Goal: Task Accomplishment & Management: Manage account settings

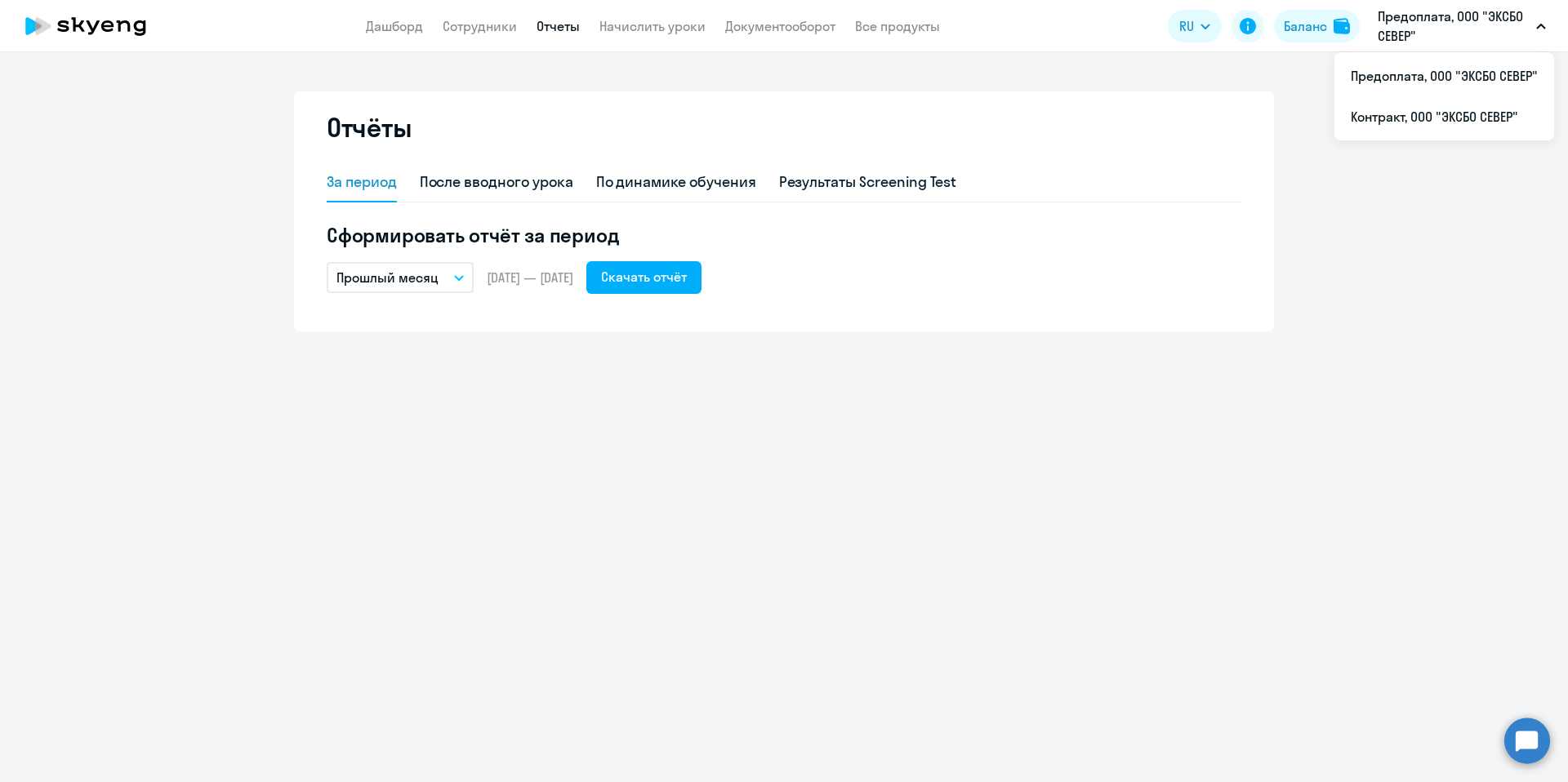
click at [1423, 6] on p "Предоплата, ООО "ЭКСБО СЕВЕР"" at bounding box center [1453, 26] width 152 height 40
click at [1413, 14] on p "Предоплата, ООО "ЭКСБО СЕВЕР"" at bounding box center [1453, 26] width 152 height 40
click at [1418, 116] on li "Контракт, ООО "ЭКСБО СЕВЕР"" at bounding box center [1444, 116] width 220 height 40
select select "30"
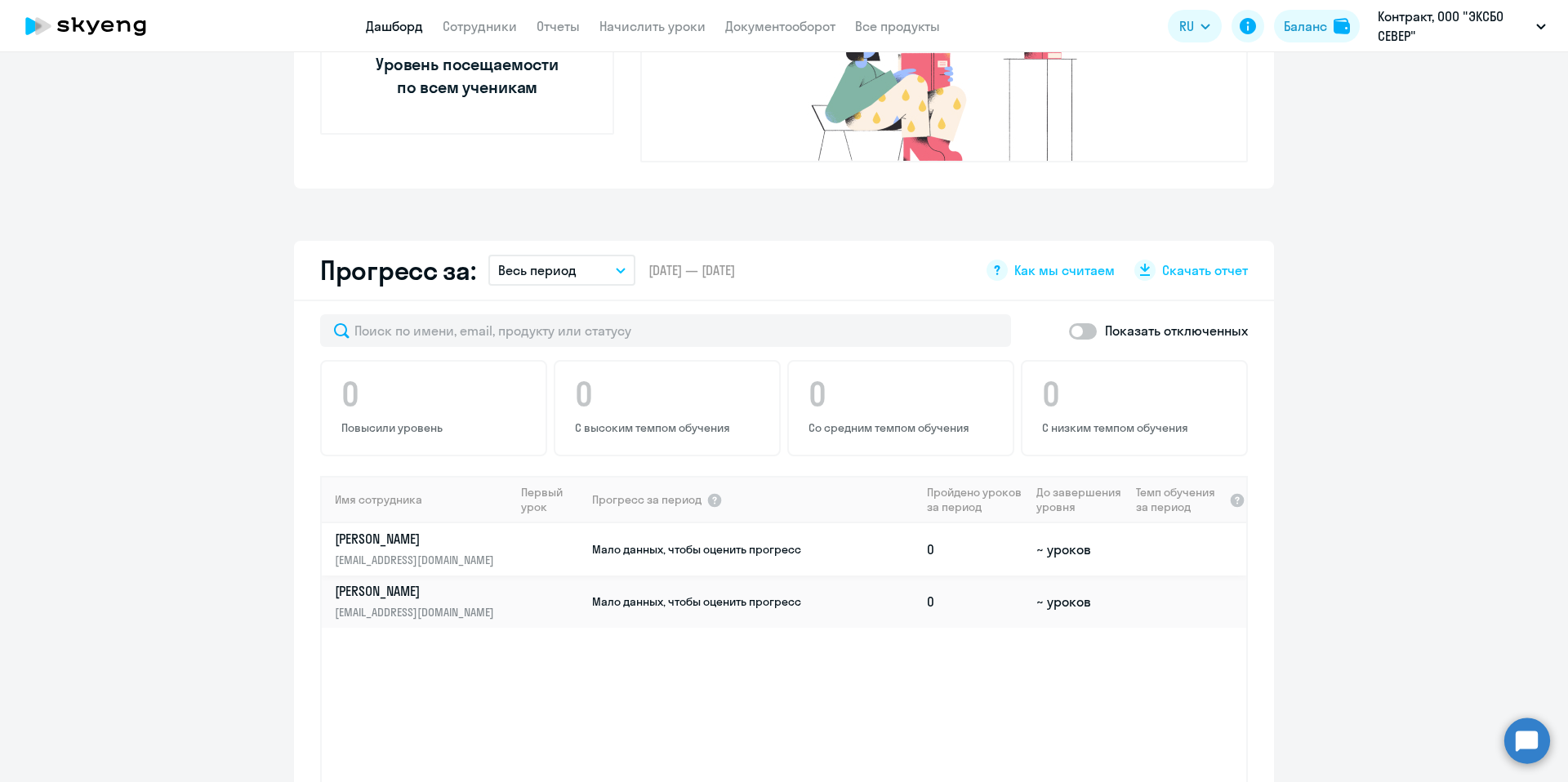
scroll to position [771, 0]
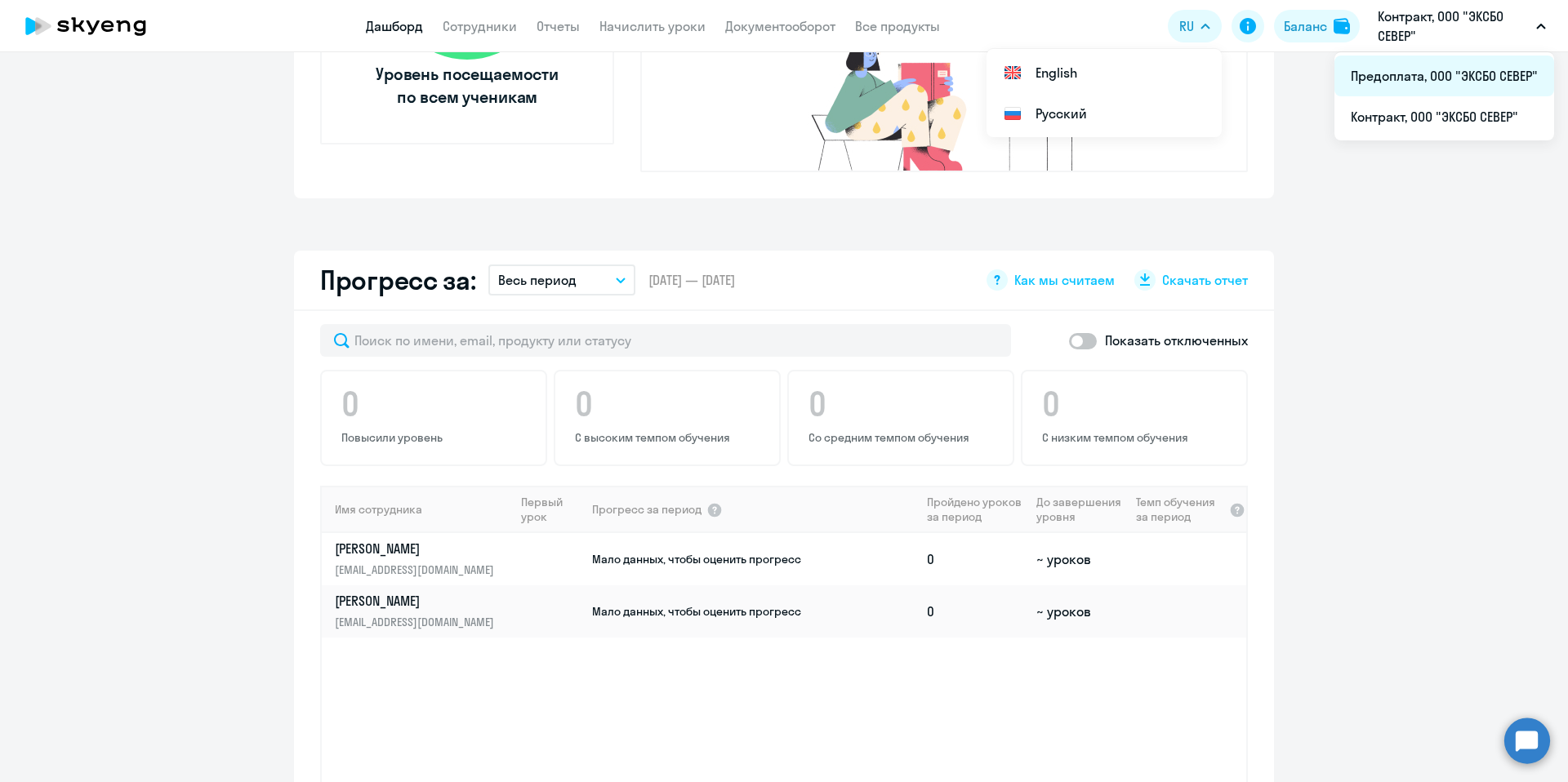
click at [1387, 84] on li "Предоплата, ООО "ЭКСБО СЕВЕР"" at bounding box center [1444, 75] width 220 height 40
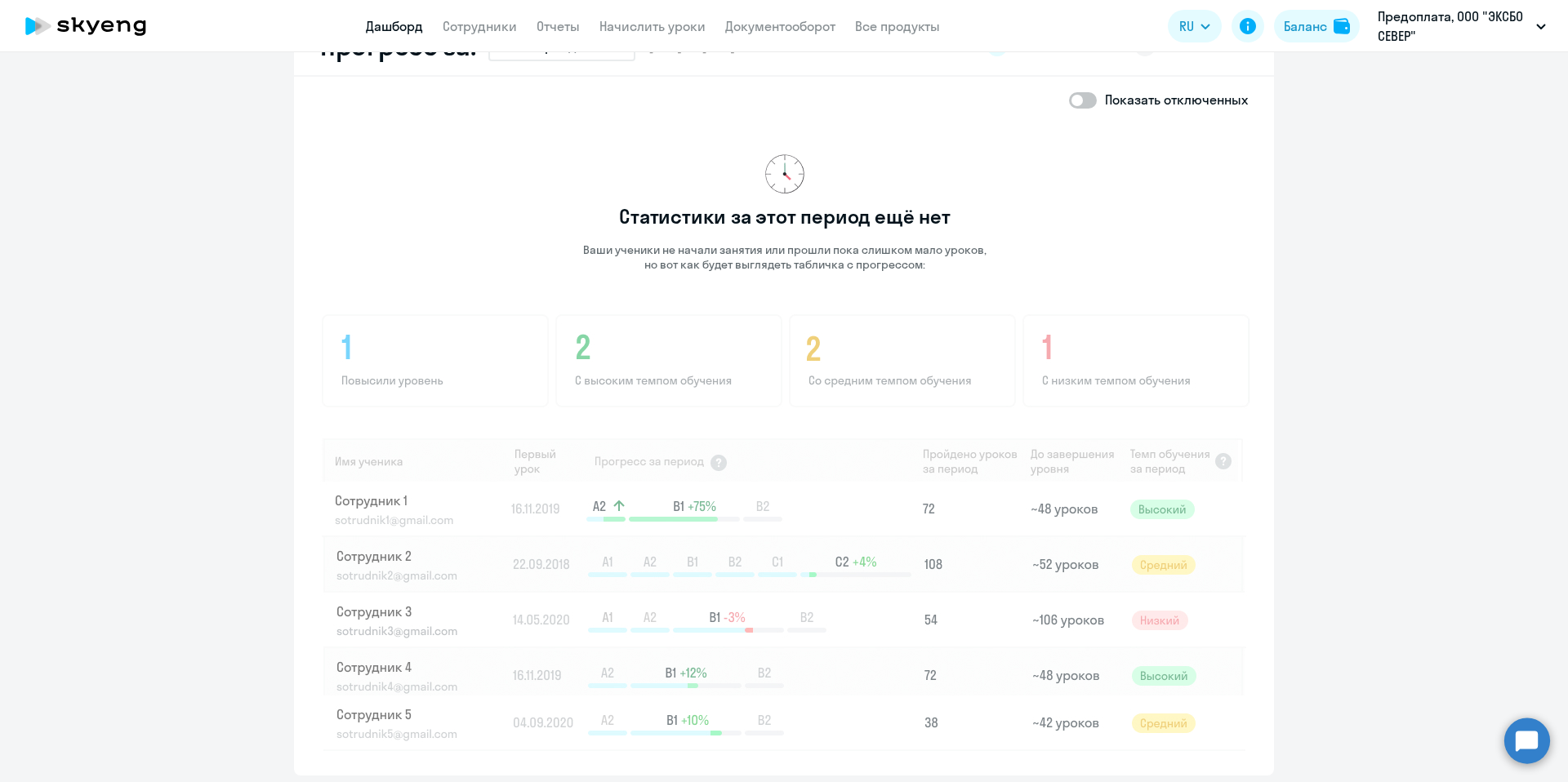
scroll to position [988, 0]
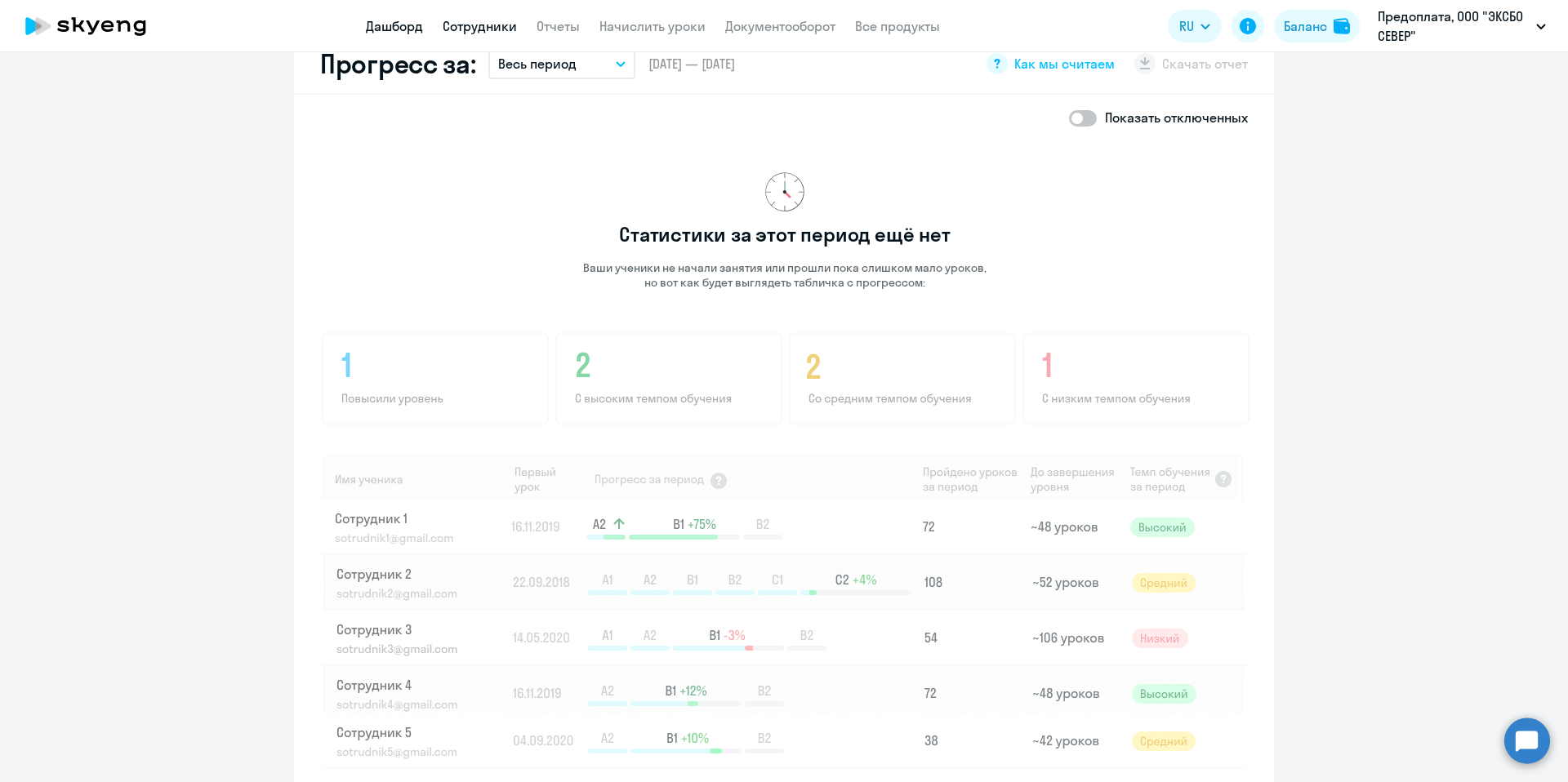
click at [489, 33] on link "Сотрудники" at bounding box center [480, 26] width 75 height 16
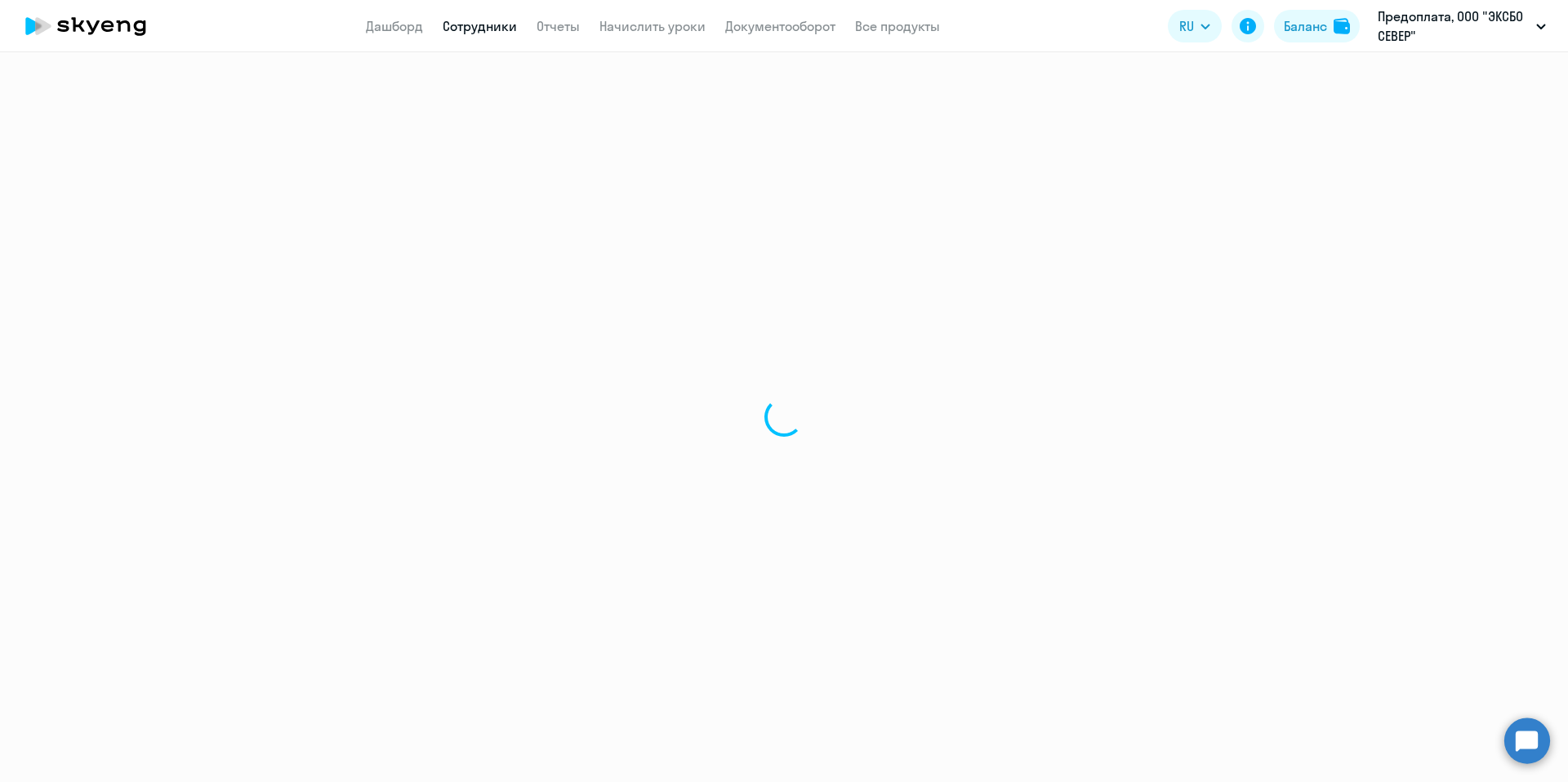
select select "30"
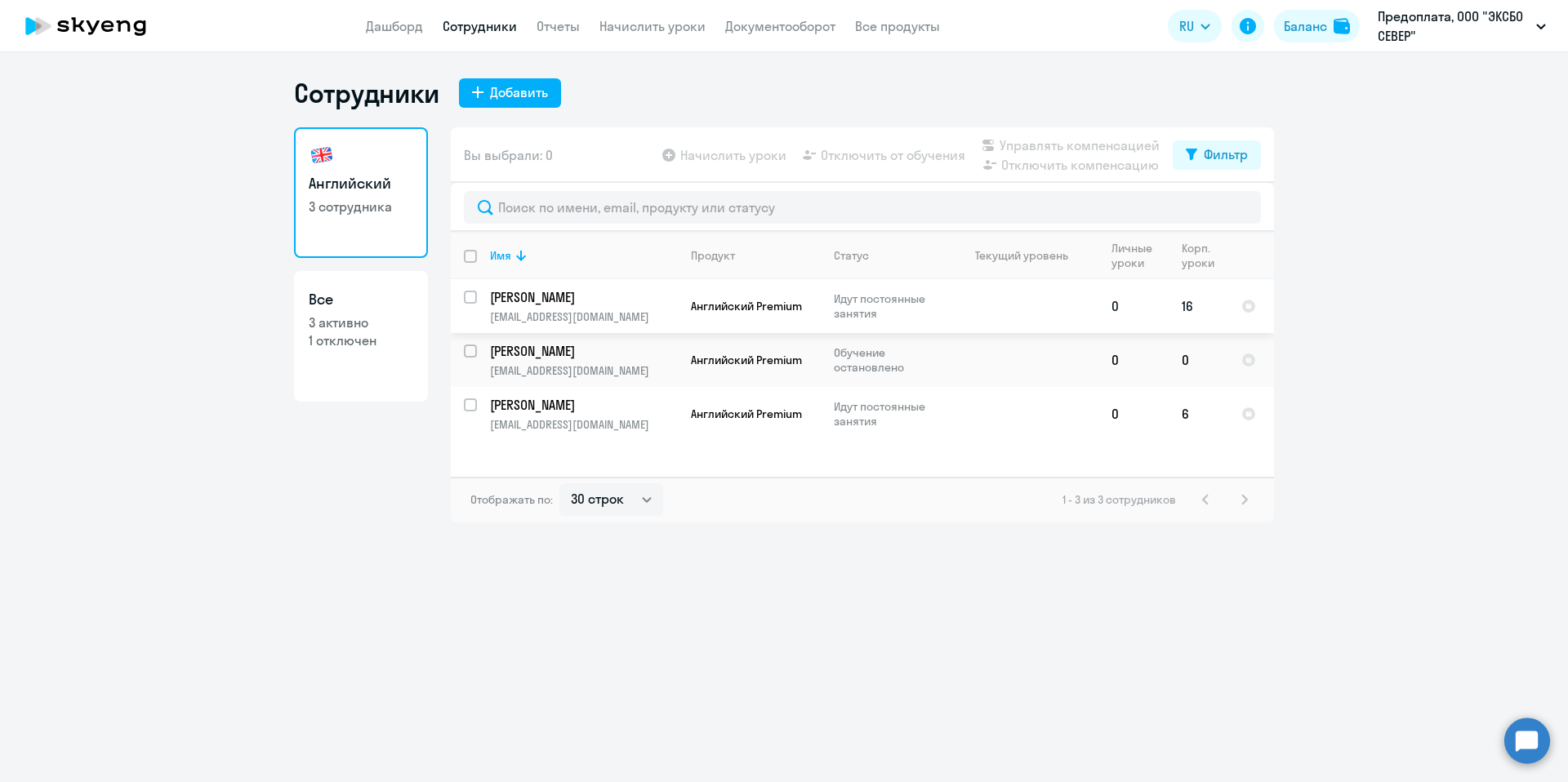
click at [664, 291] on p "[PERSON_NAME]" at bounding box center [583, 297] width 185 height 18
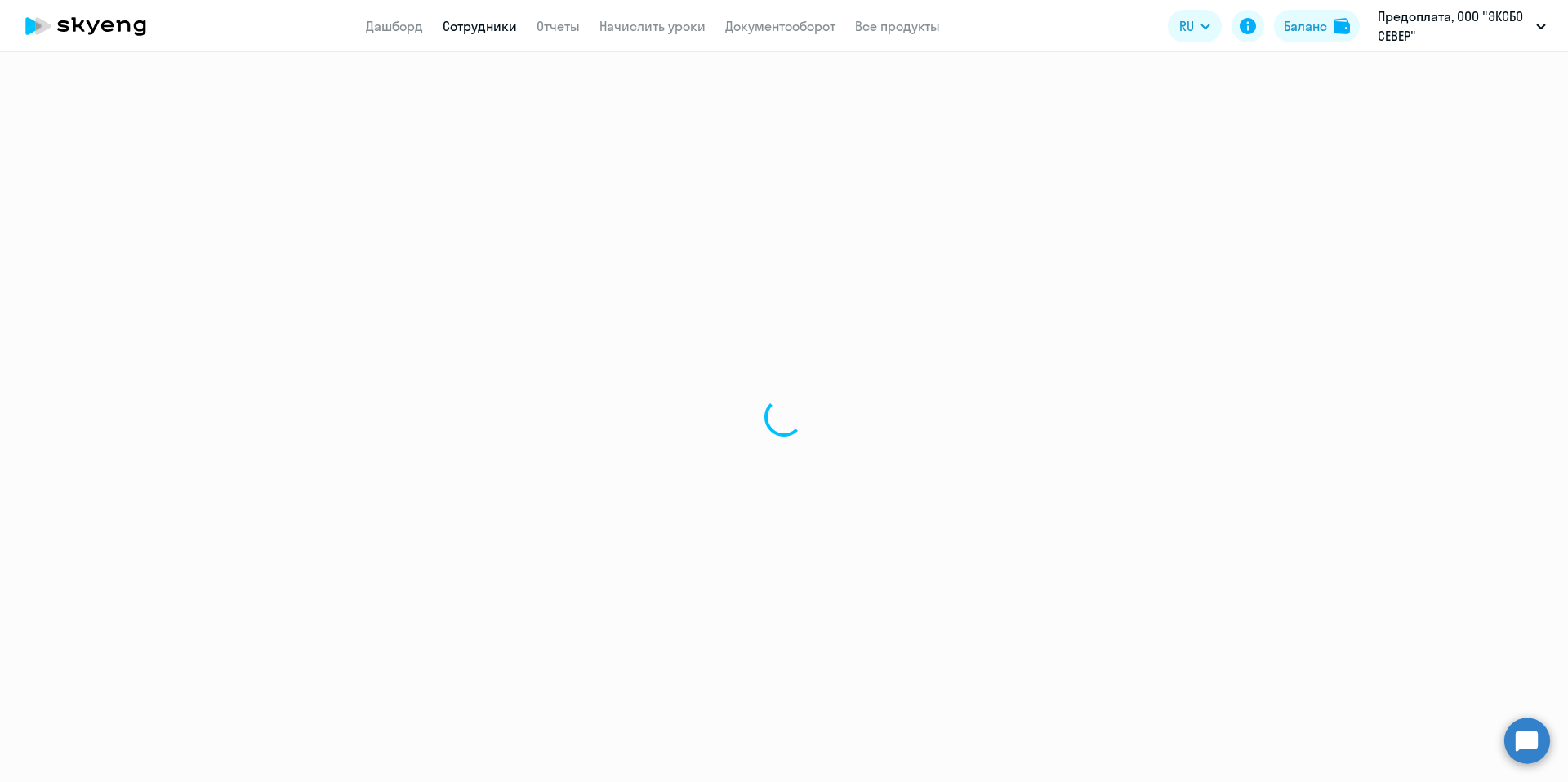
select select "english"
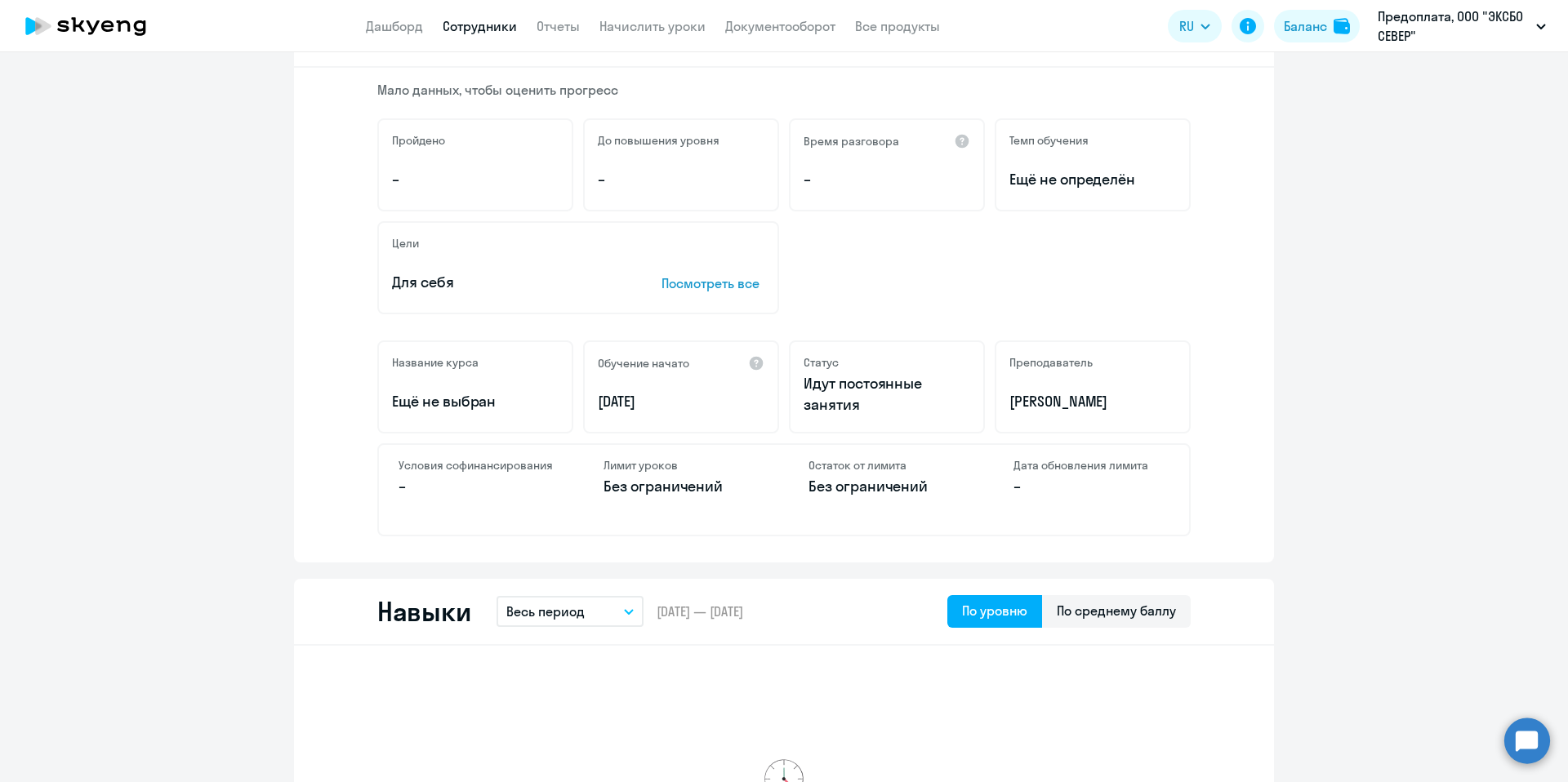
scroll to position [211, 0]
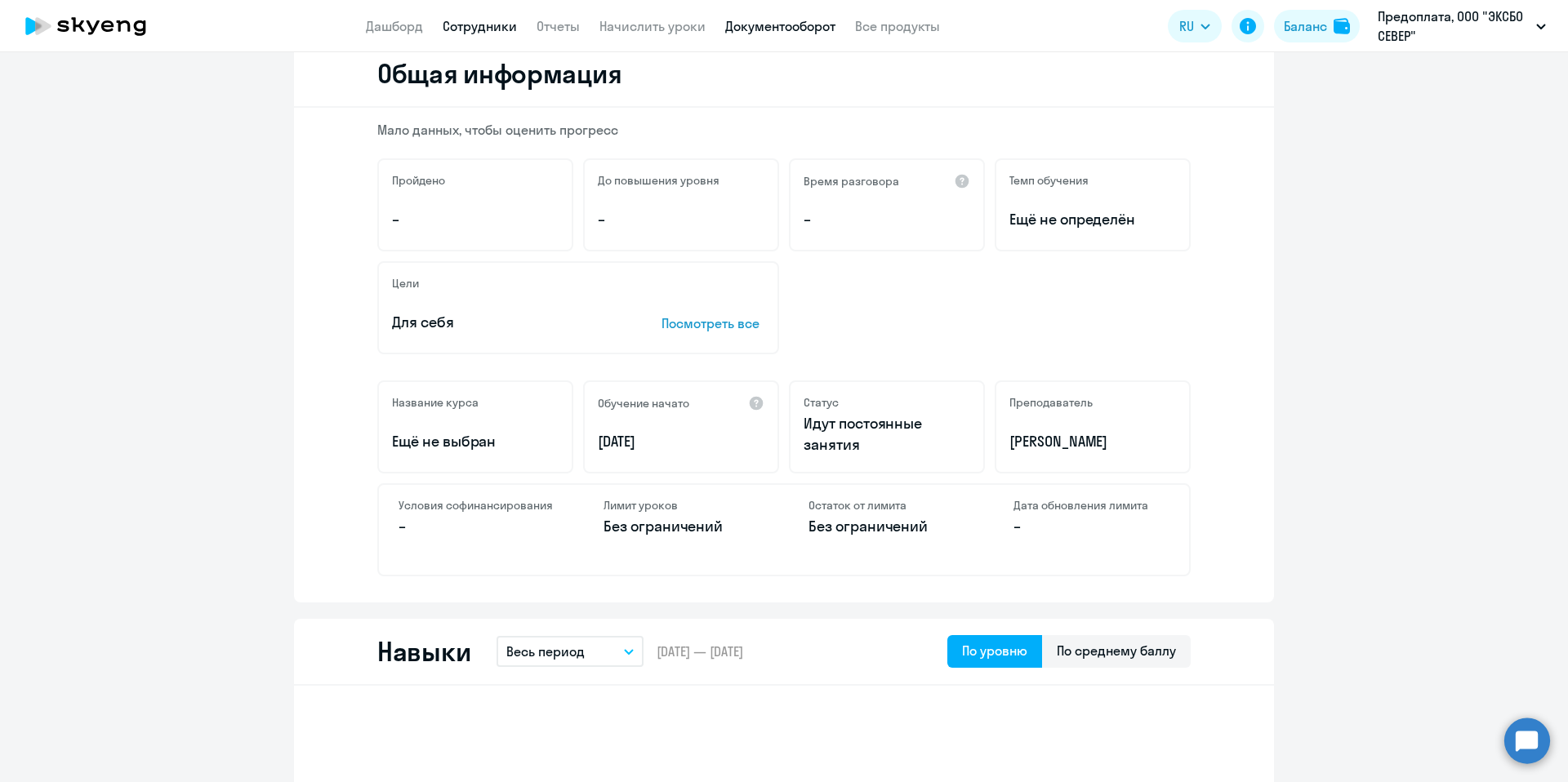
click at [787, 21] on link "Документооборот" at bounding box center [780, 26] width 110 height 16
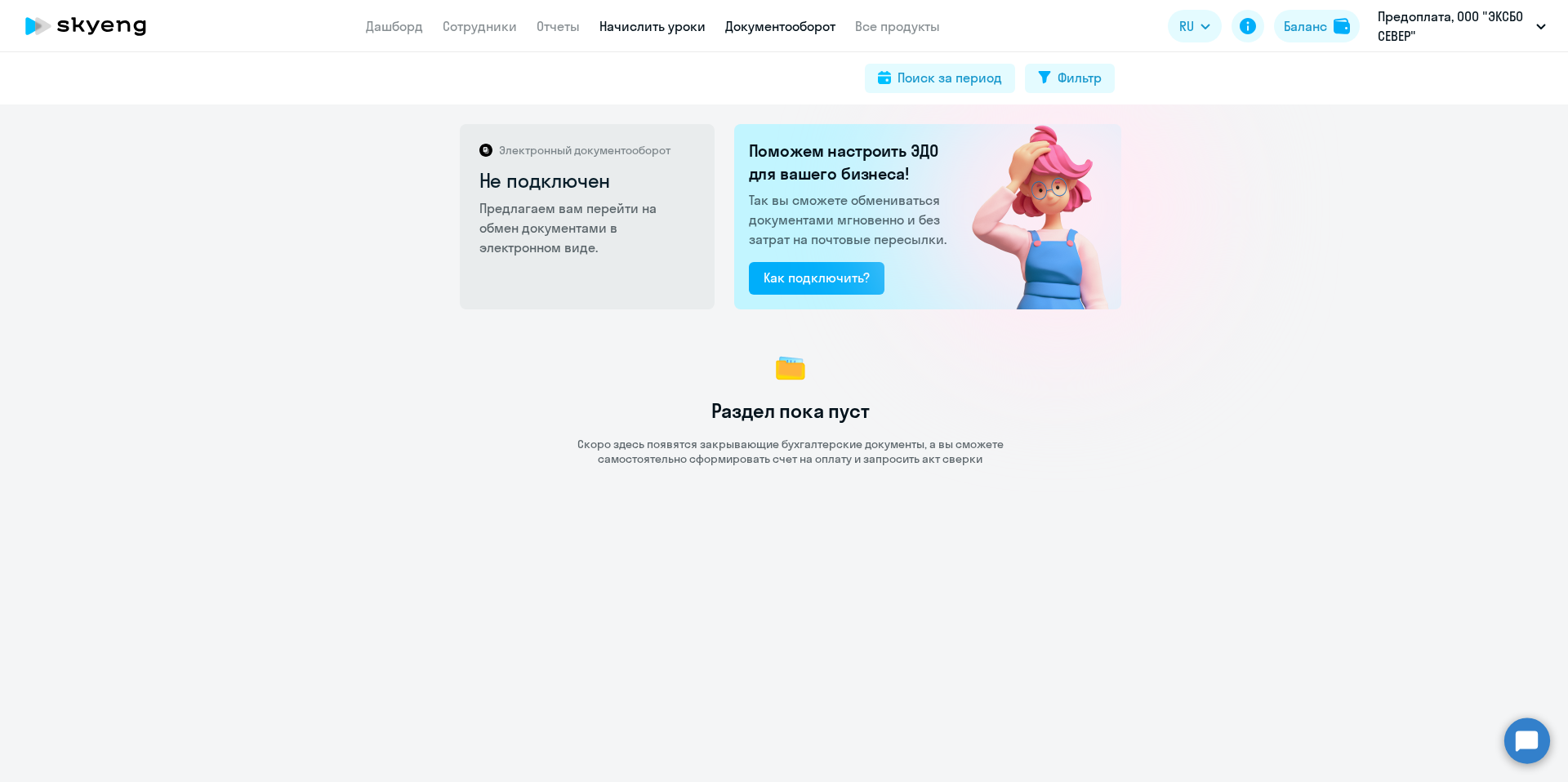
click at [615, 27] on link "Начислить уроки" at bounding box center [653, 26] width 106 height 16
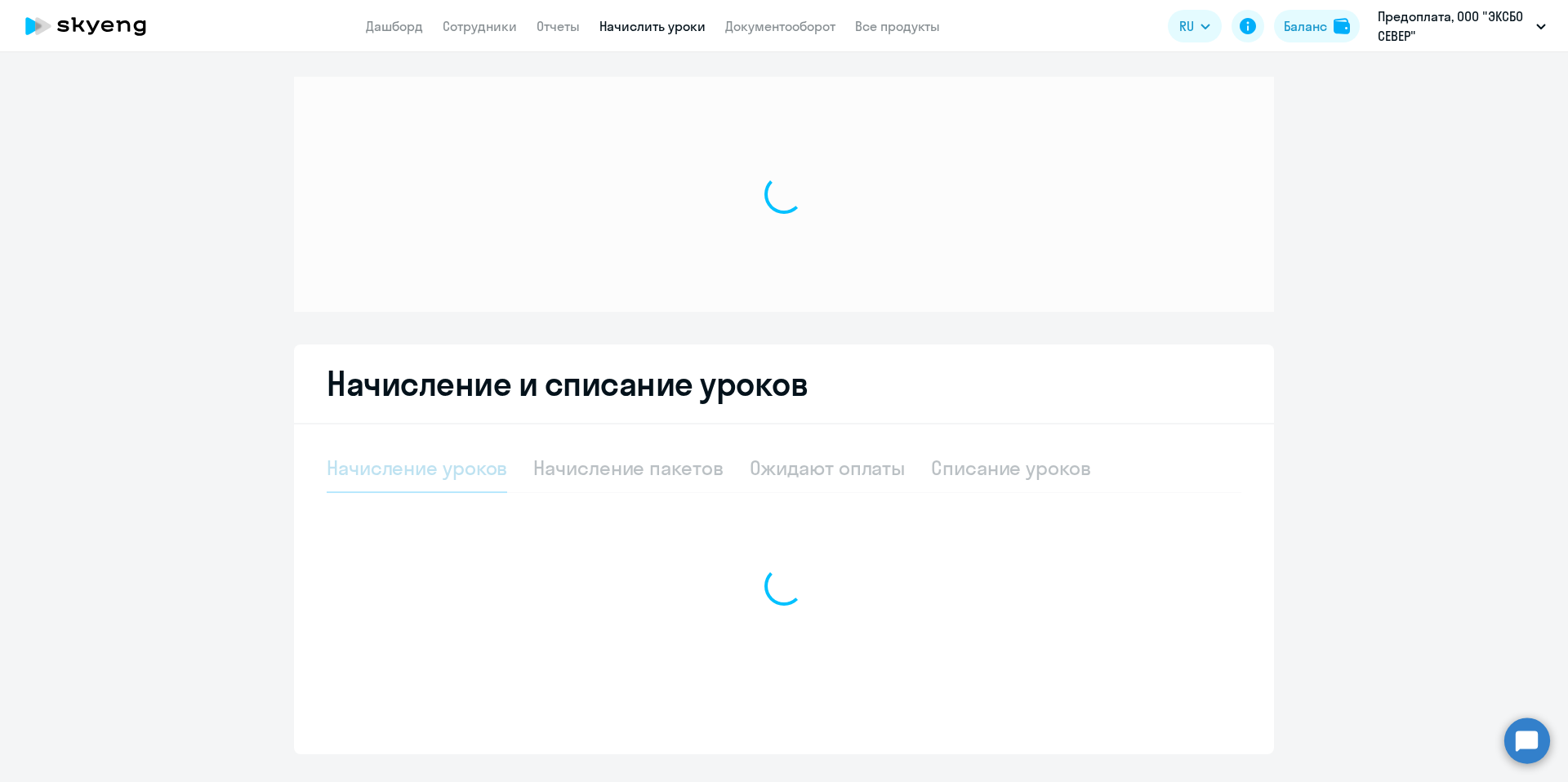
select select "10"
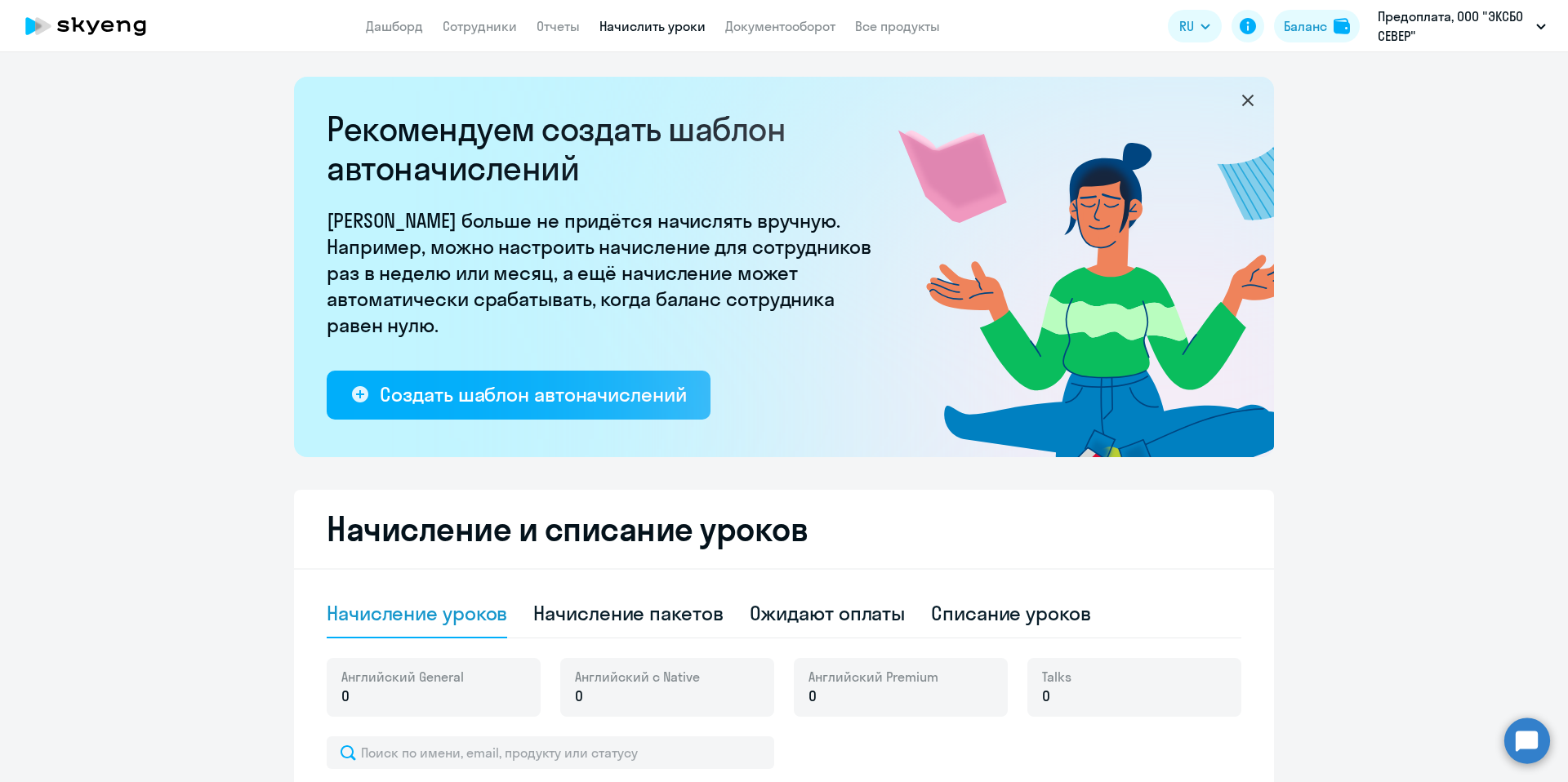
scroll to position [391, 0]
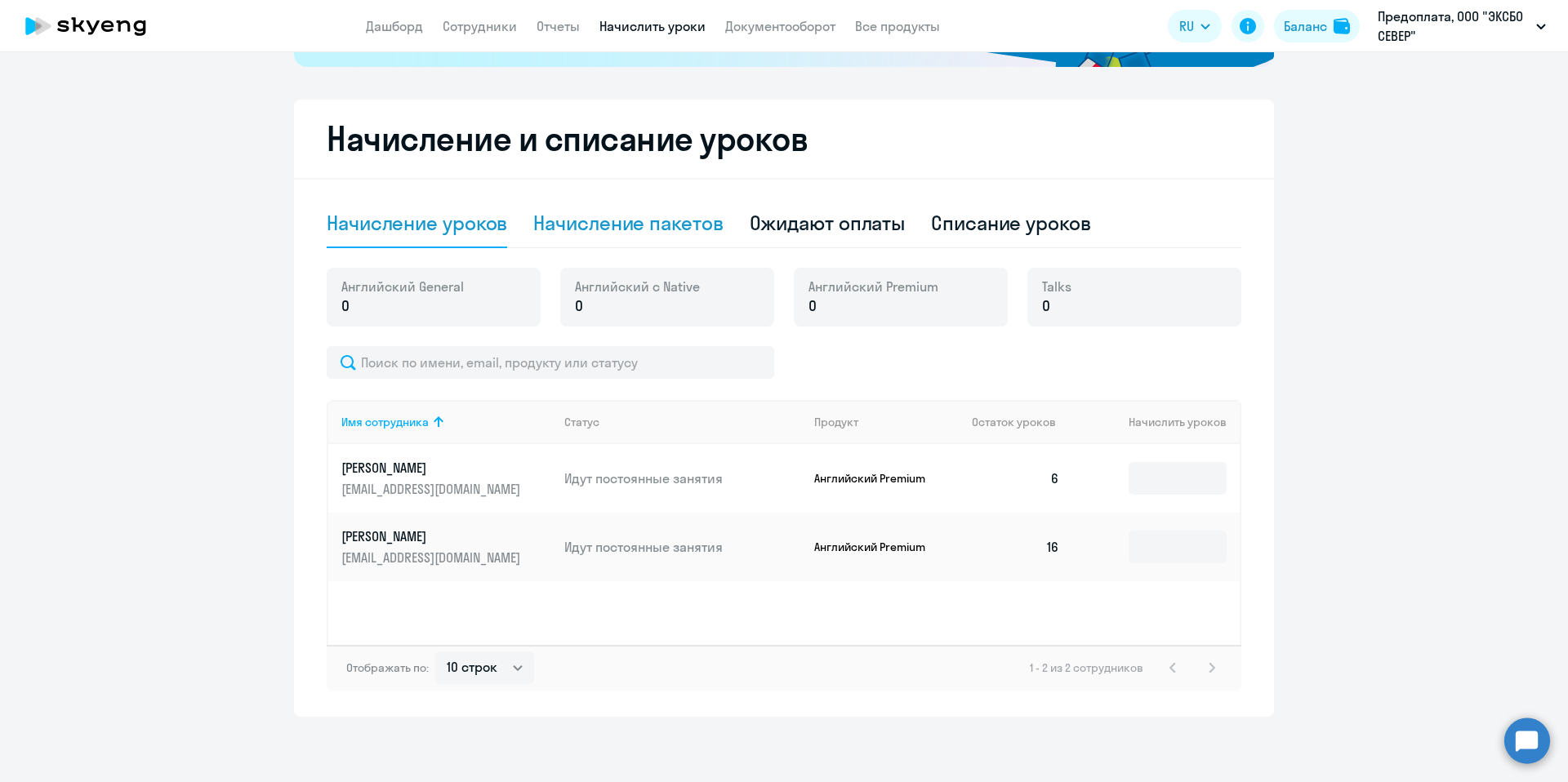
click at [673, 221] on div "Начисление пакетов" at bounding box center [628, 223] width 189 height 26
select select "10"
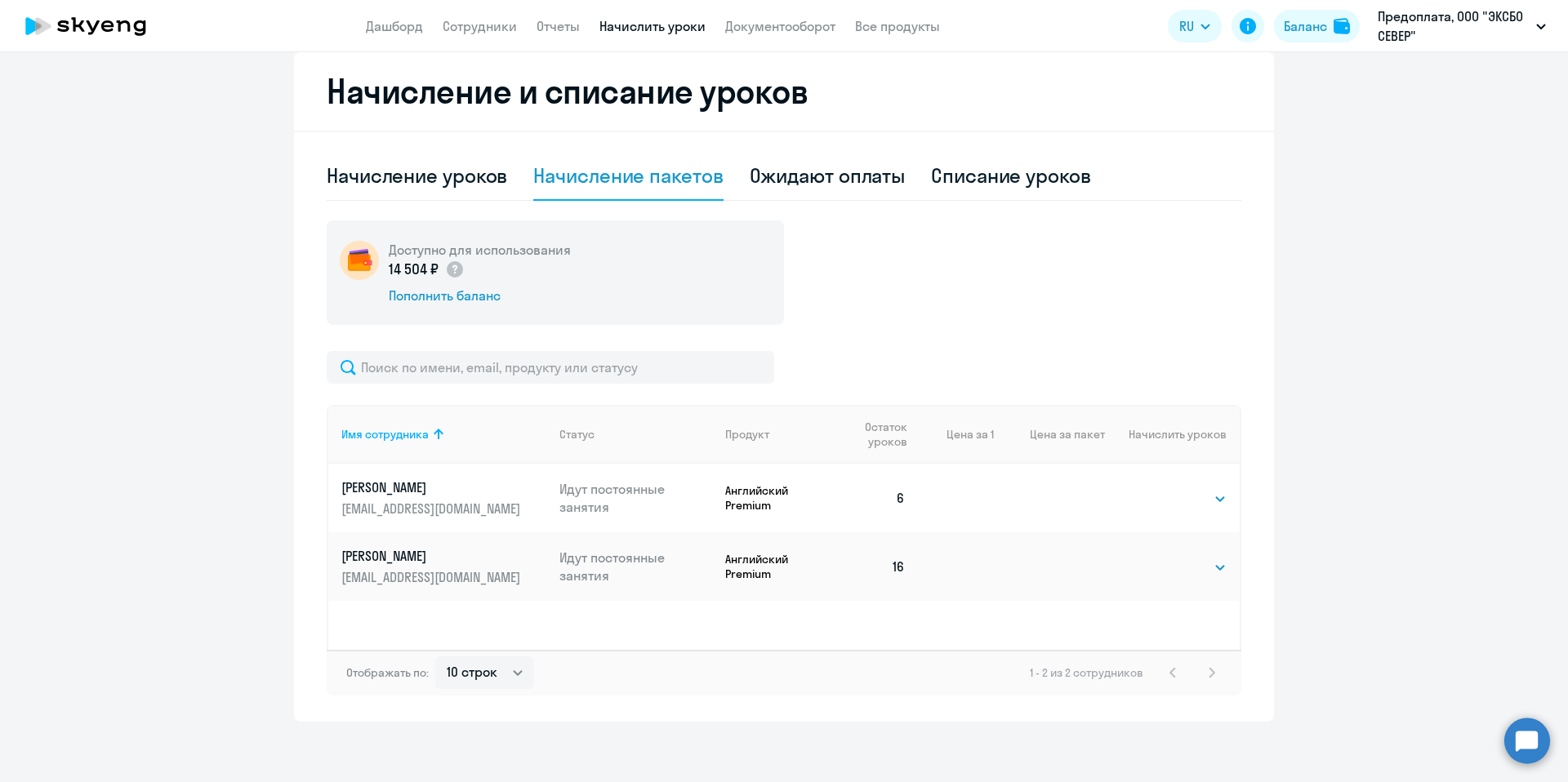
scroll to position [443, 0]
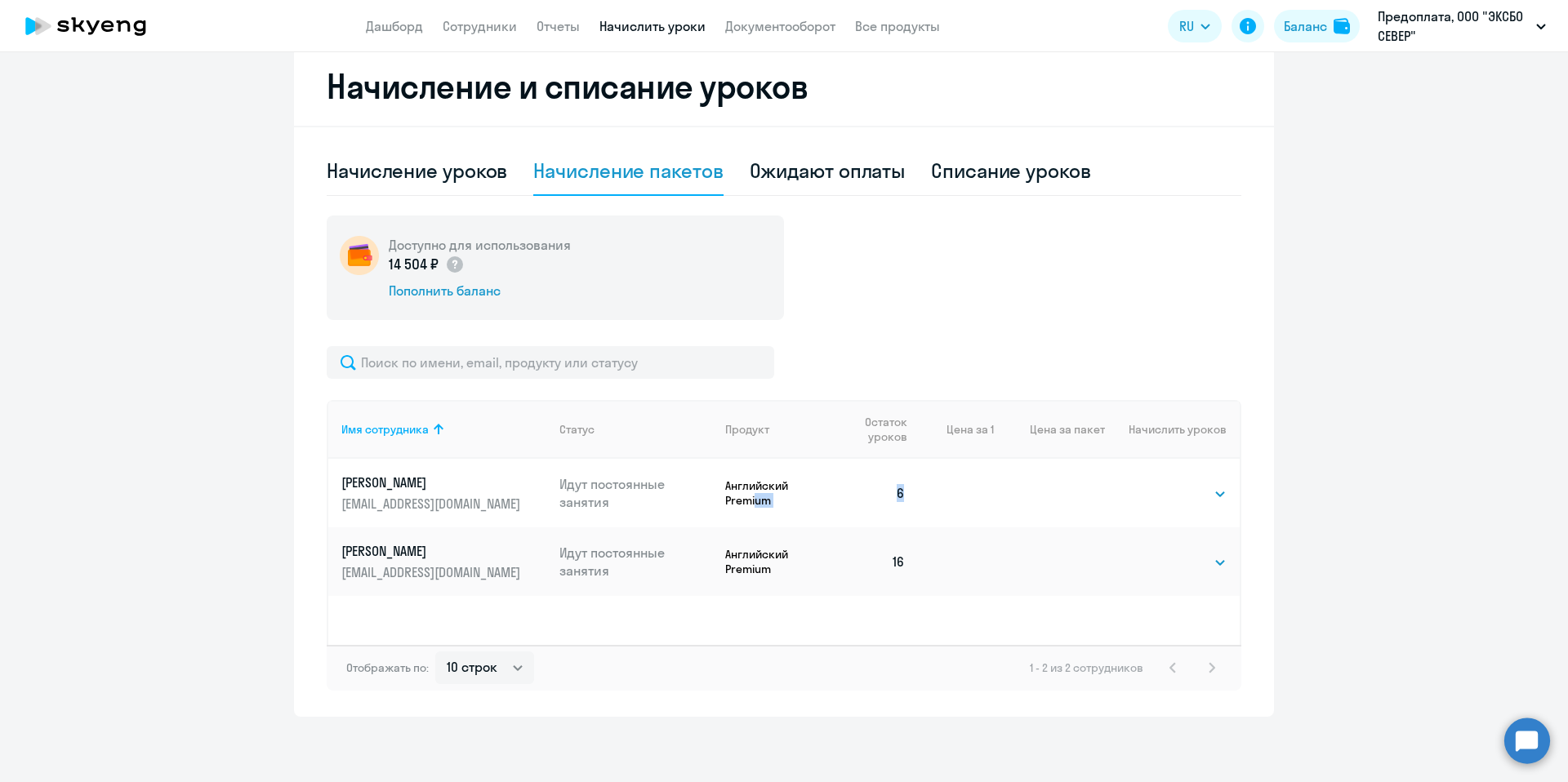
drag, startPoint x: 919, startPoint y: 488, endPoint x: 749, endPoint y: 499, distance: 170.4
click at [749, 499] on tr "[PERSON_NAME] [EMAIL_ADDRESS][DOMAIN_NAME] Идут постоянные занятия Английский P…" at bounding box center [784, 493] width 912 height 68
click at [738, 499] on p "Английский Premium" at bounding box center [780, 493] width 110 height 30
click at [992, 171] on div "Списание уроков" at bounding box center [1011, 171] width 160 height 26
select select "10"
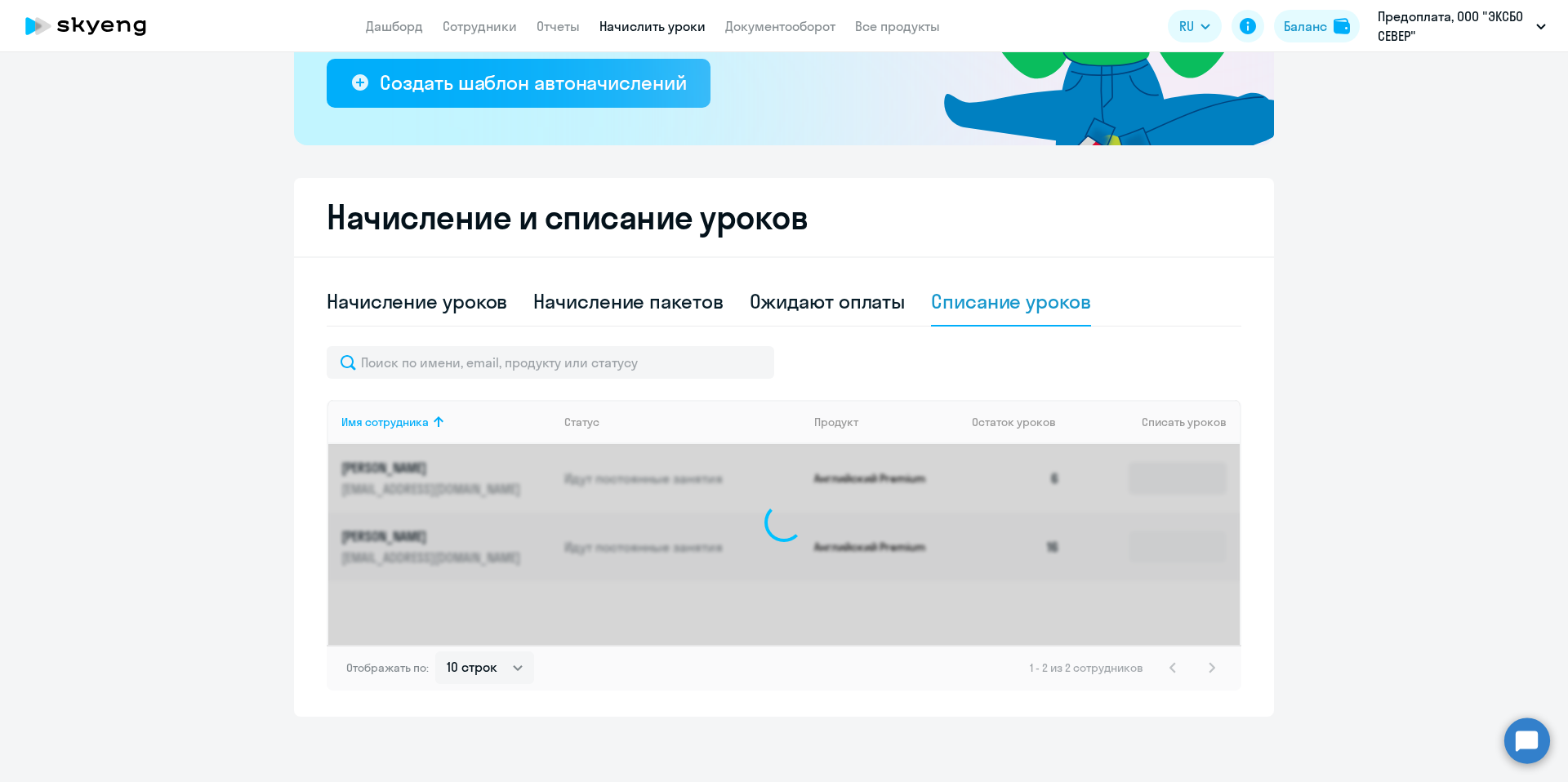
scroll to position [312, 0]
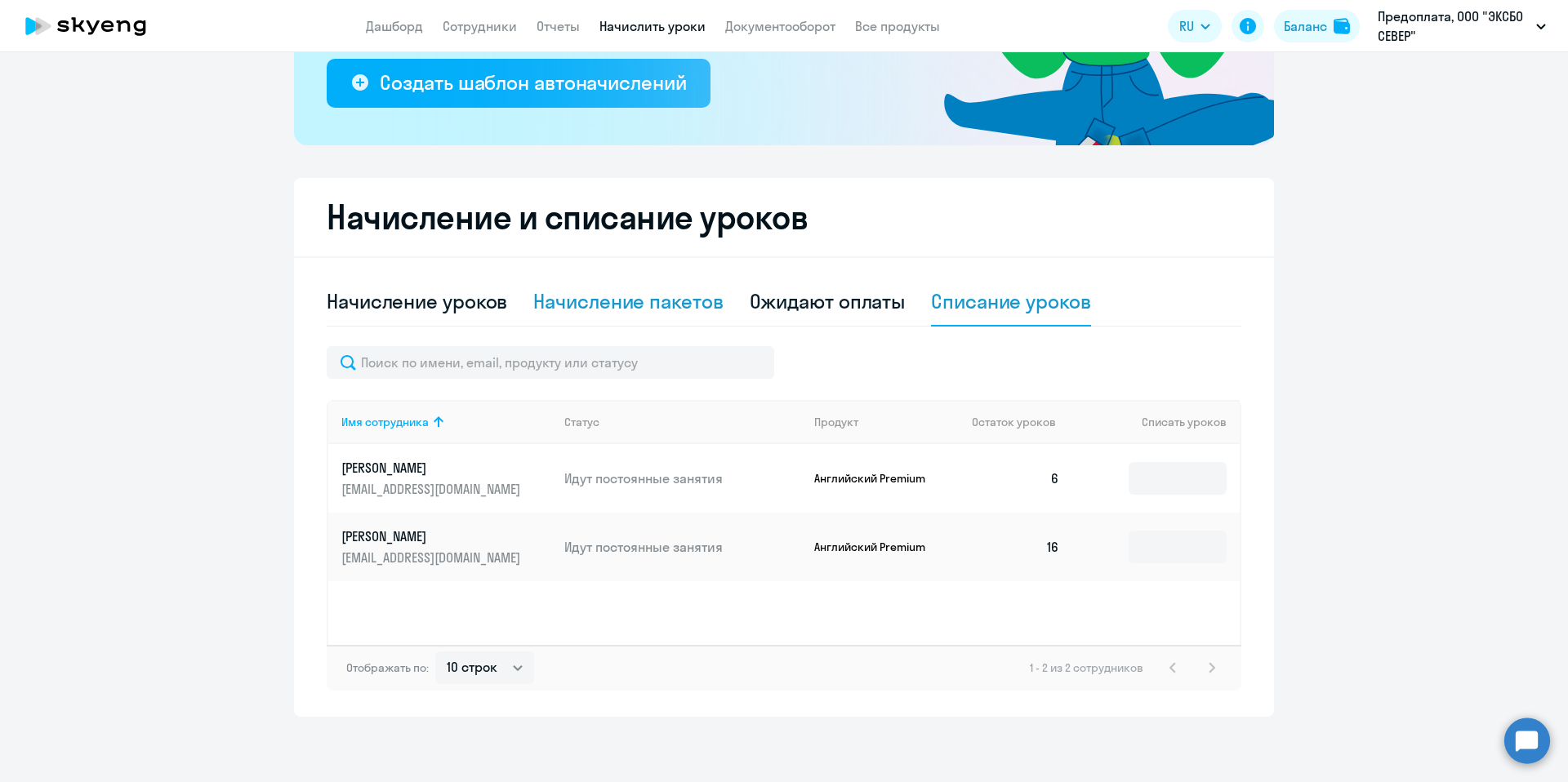
click at [671, 308] on div "Начисление пакетов" at bounding box center [628, 301] width 189 height 26
select select "10"
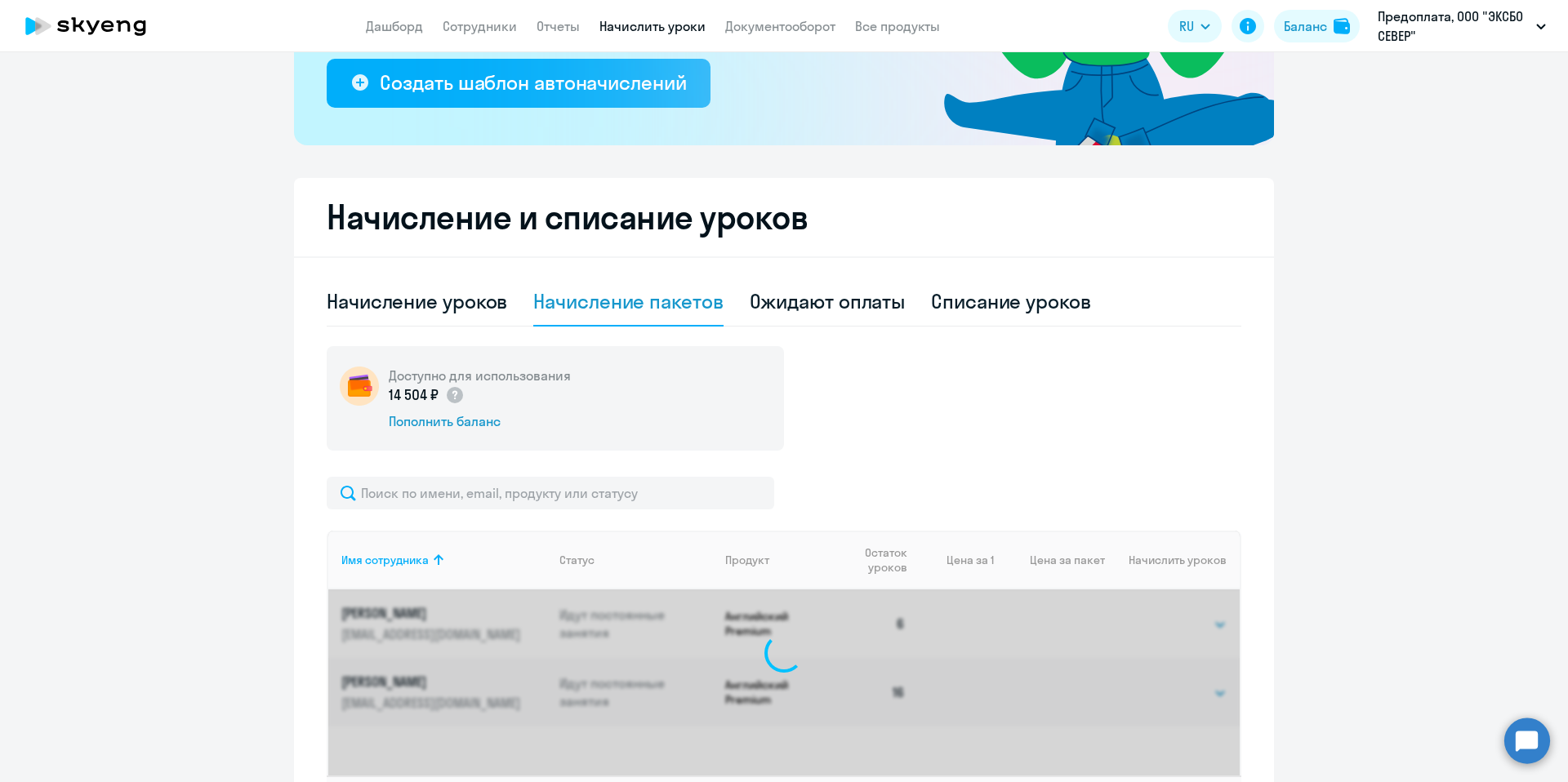
scroll to position [443, 0]
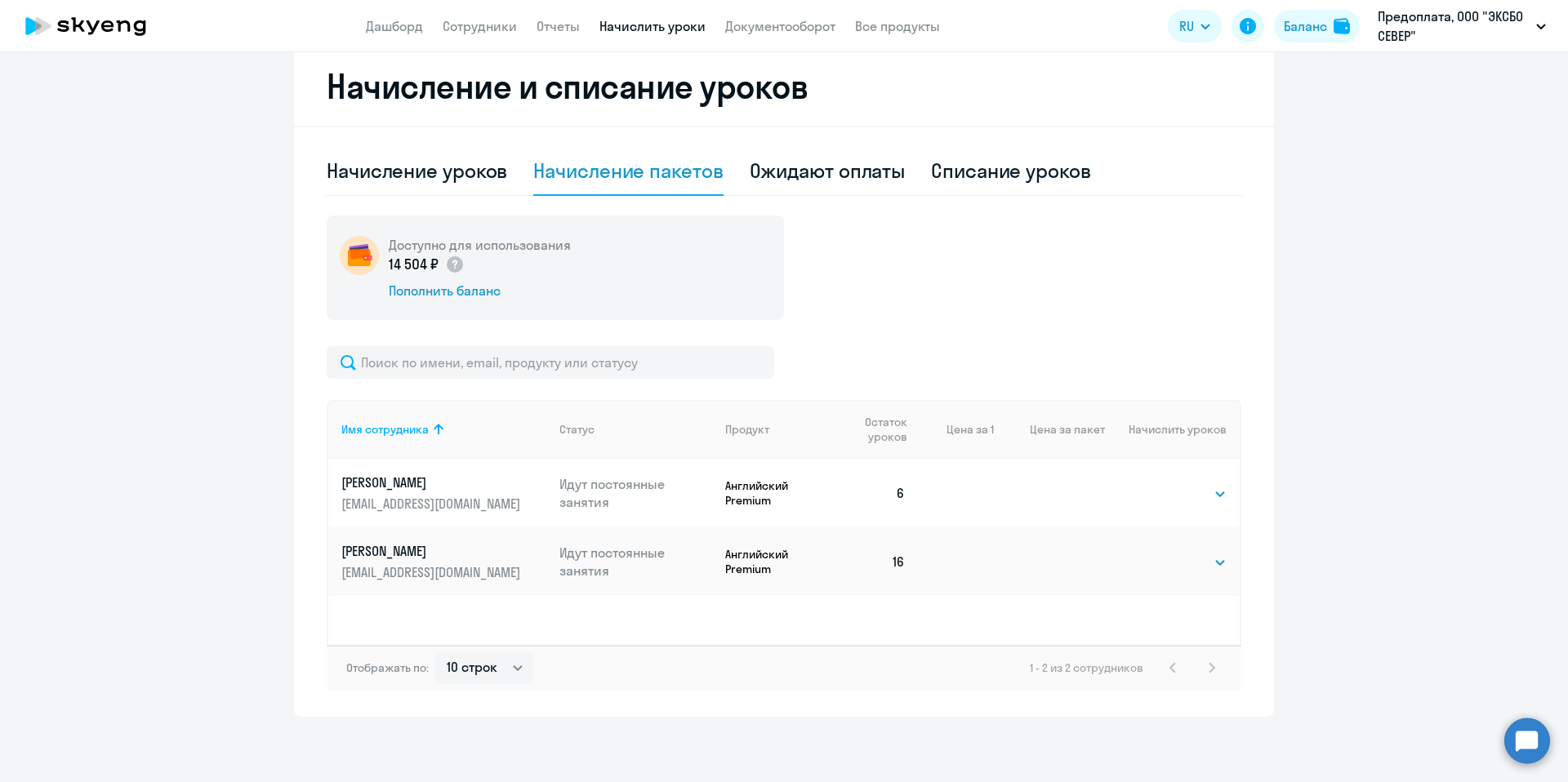
click at [1163, 479] on td "Выбрать 1 Выбрать" at bounding box center [1173, 493] width 135 height 68
click at [1167, 496] on select "Выбрать 1" at bounding box center [1194, 494] width 67 height 20
select select "1"
click at [1160, 484] on select "Выбрать 1" at bounding box center [1194, 494] width 67 height 20
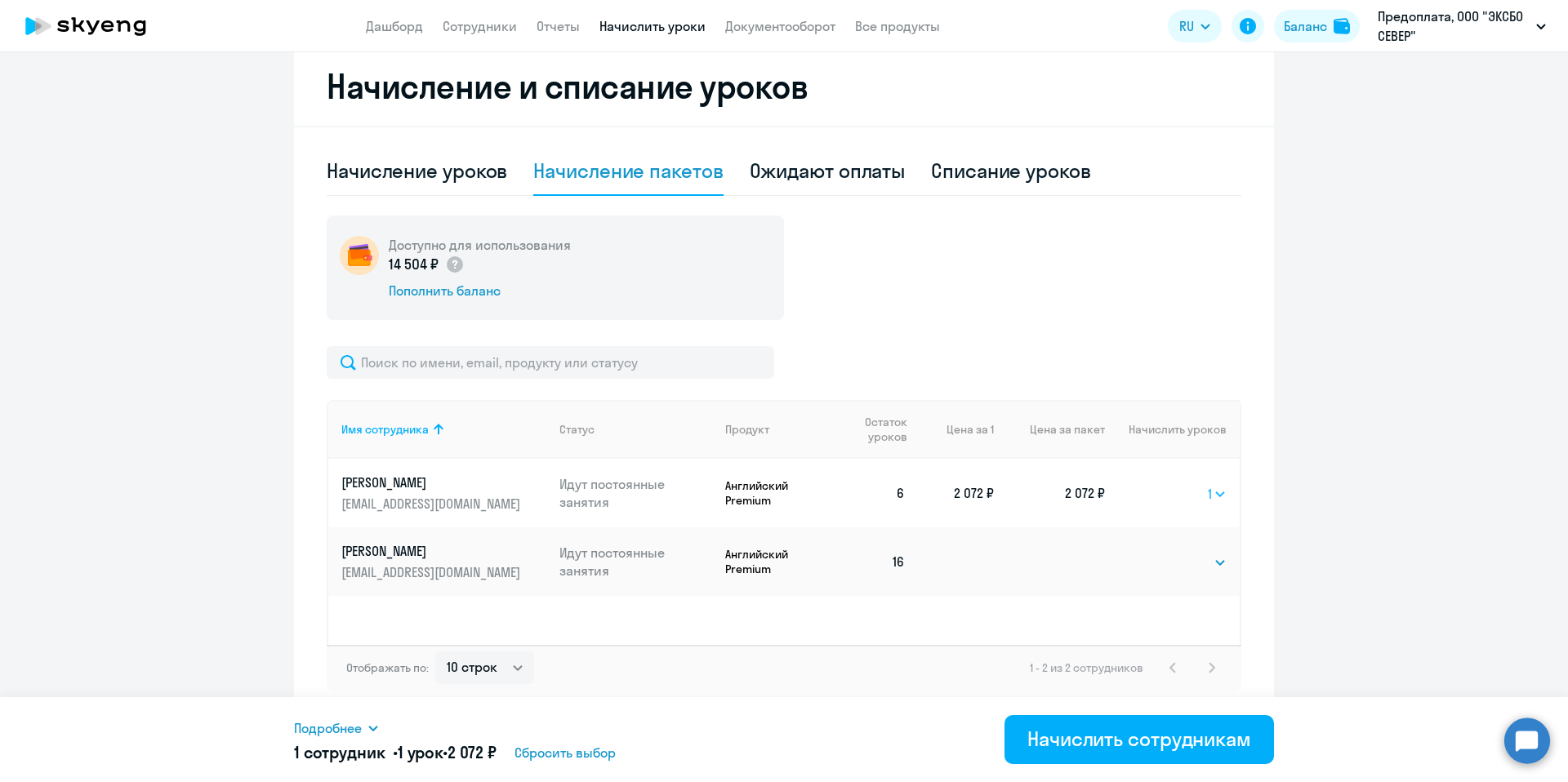
click at [1216, 500] on select "Выбрать 1" at bounding box center [1217, 494] width 19 height 20
select select
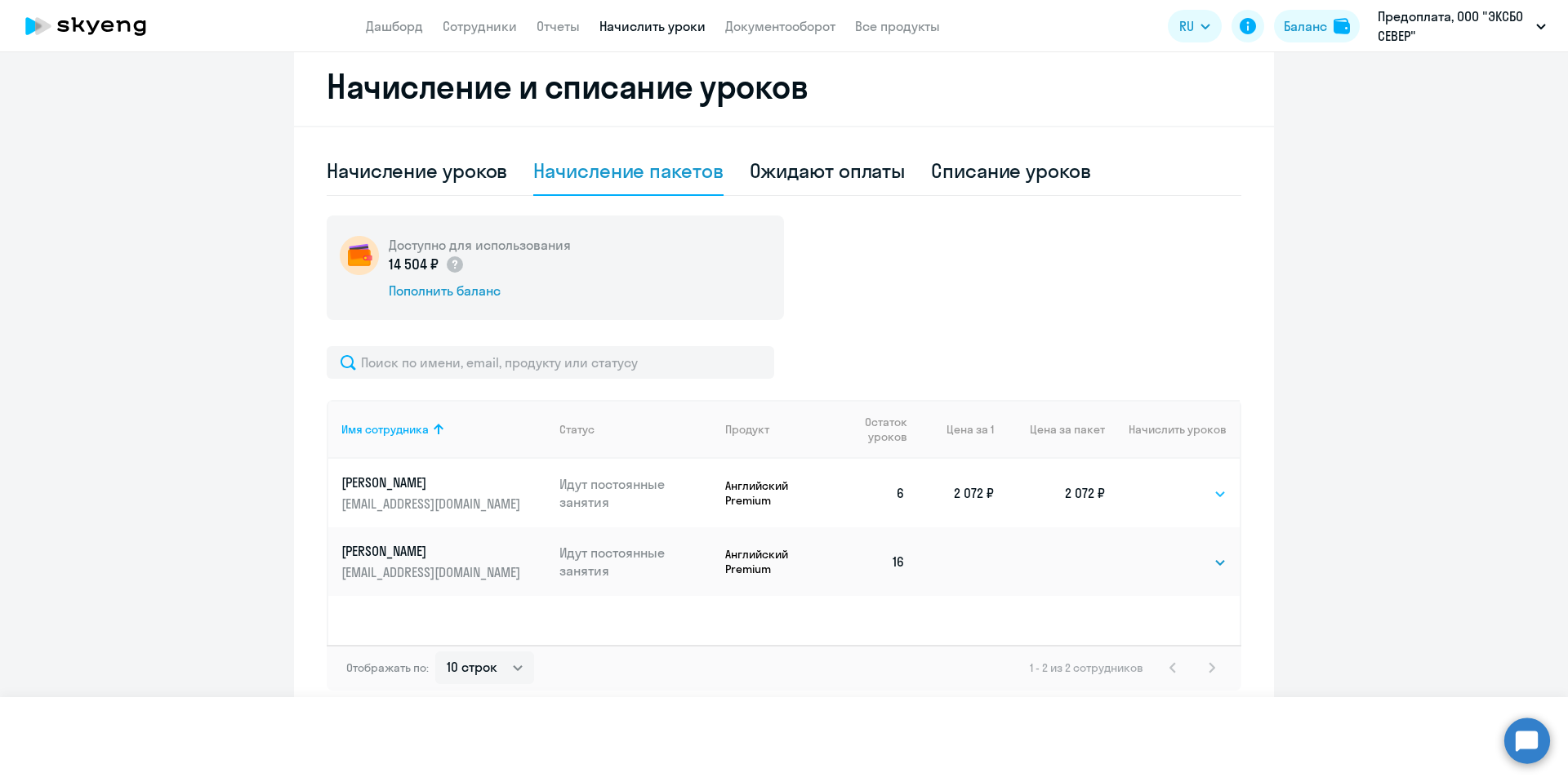
click at [1208, 484] on select "Выбрать 1" at bounding box center [1217, 494] width 19 height 20
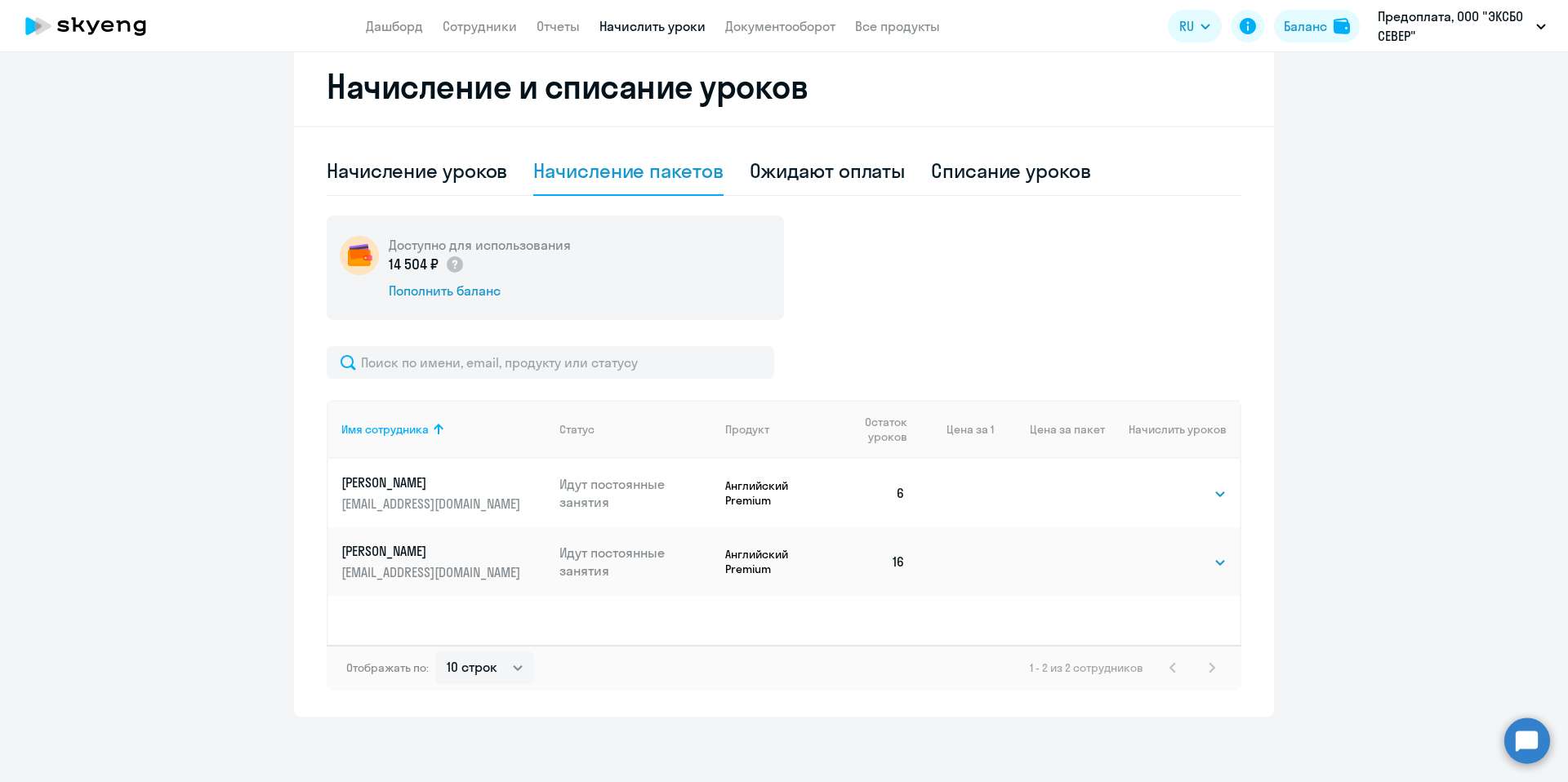
click at [1162, 329] on div "Доступно для использования 14 504 ₽ Пополнить баланс Имя сотрудника Статус Прод…" at bounding box center [784, 453] width 915 height 475
click at [780, 166] on div "Ожидают оплаты" at bounding box center [828, 171] width 156 height 26
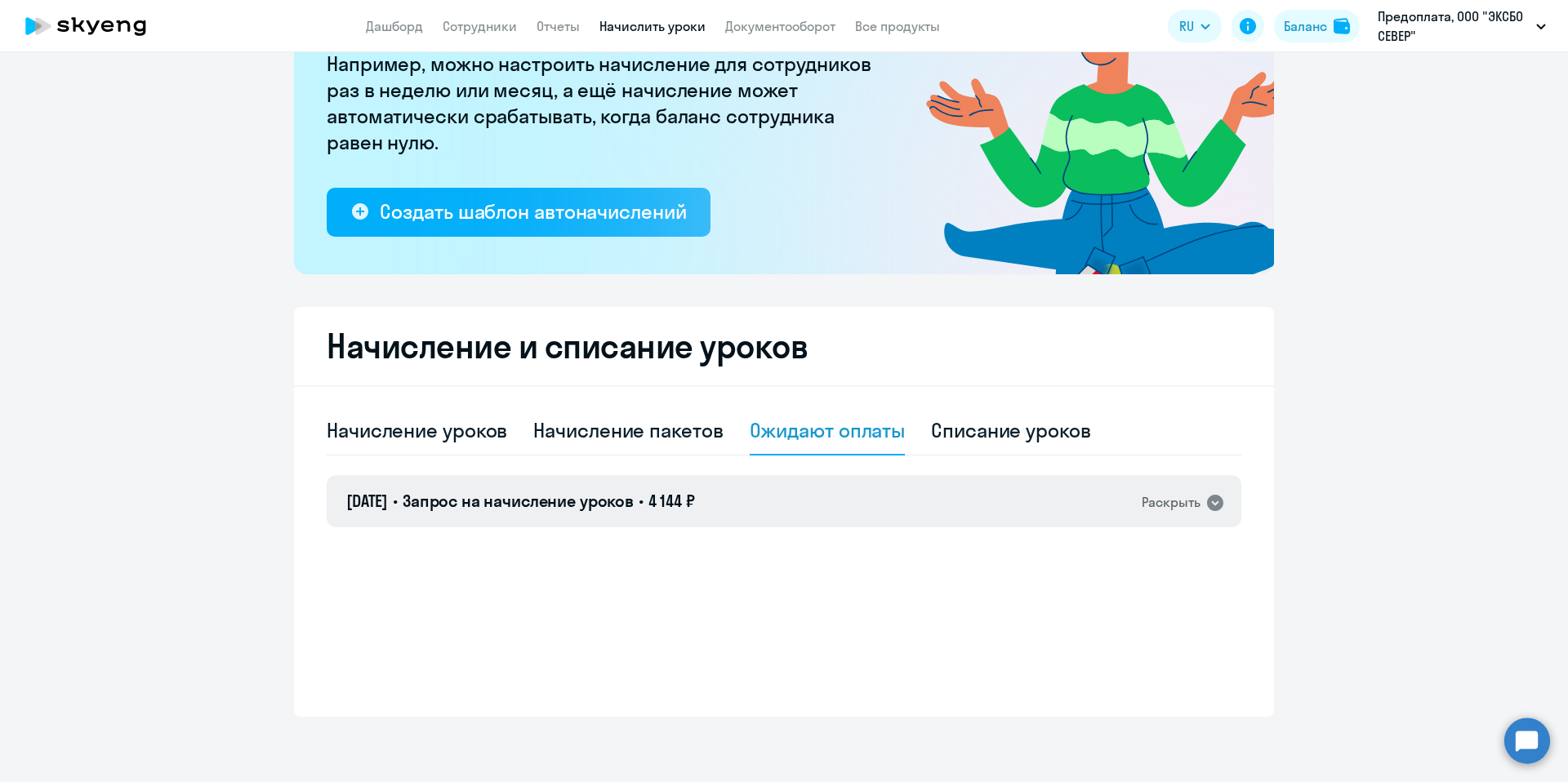
click at [555, 509] on span "Запрос на начисление уроков" at bounding box center [517, 501] width 231 height 21
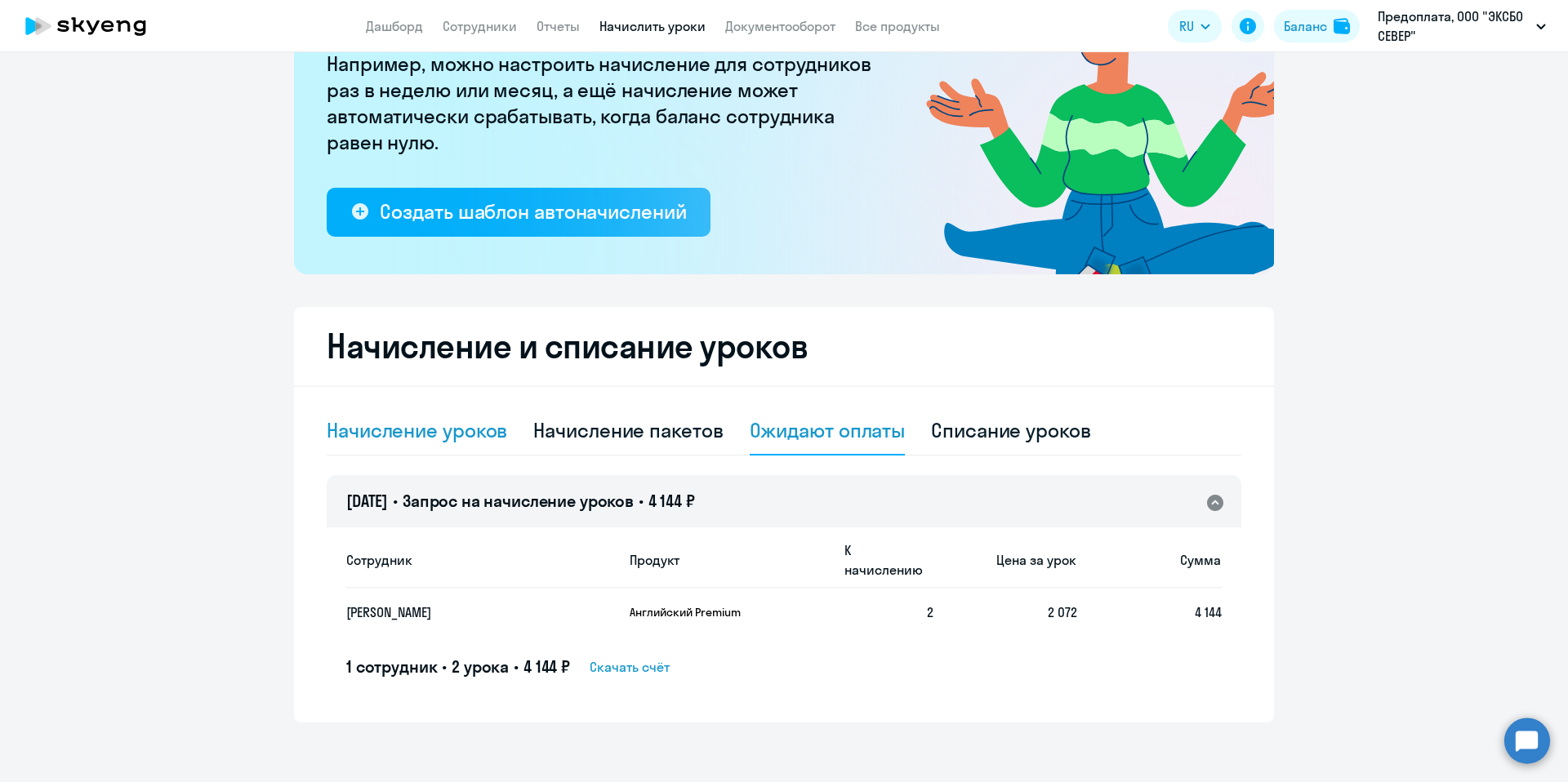
click at [463, 446] on div "Начисление уроков" at bounding box center [417, 431] width 181 height 49
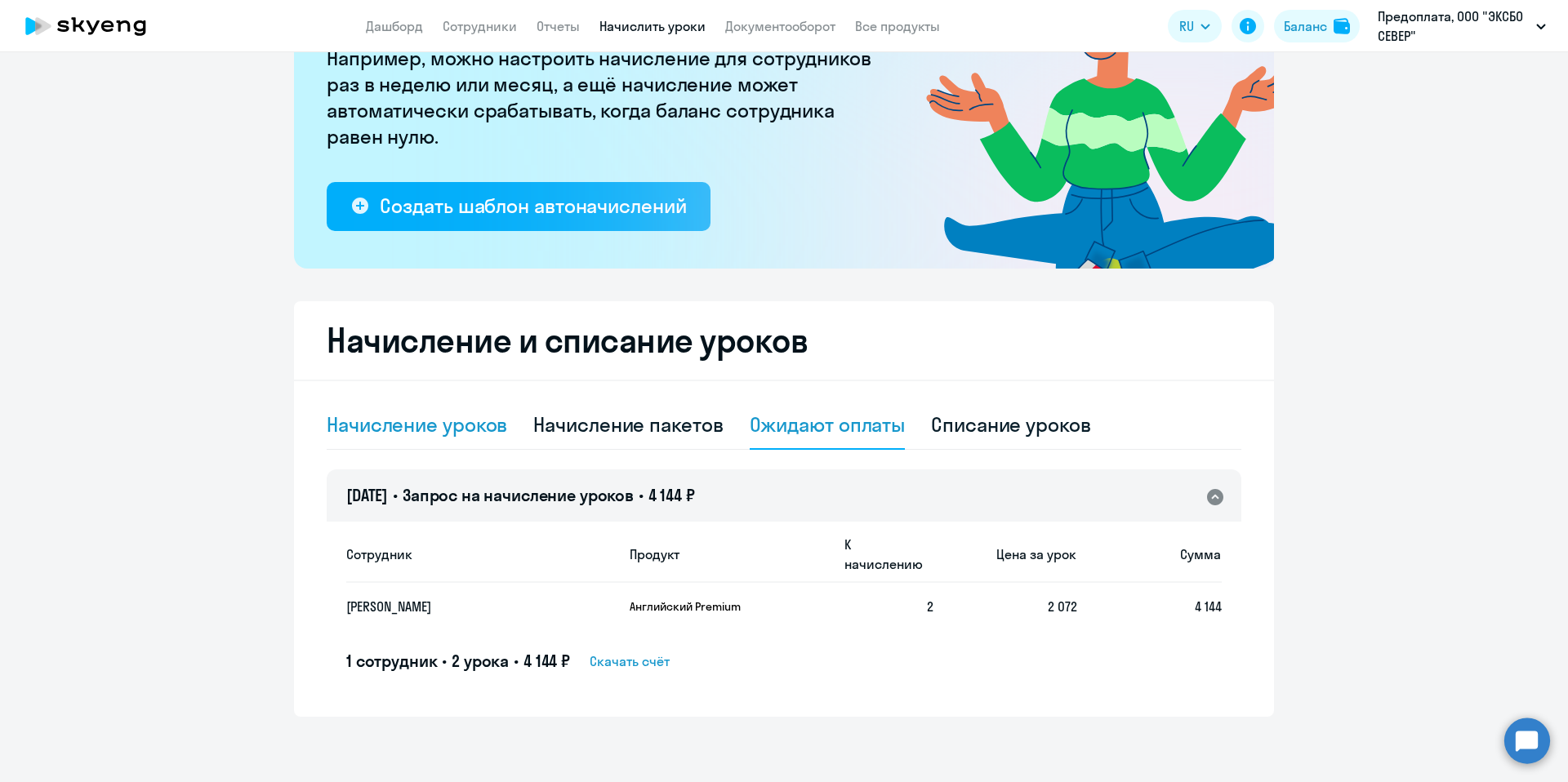
select select "10"
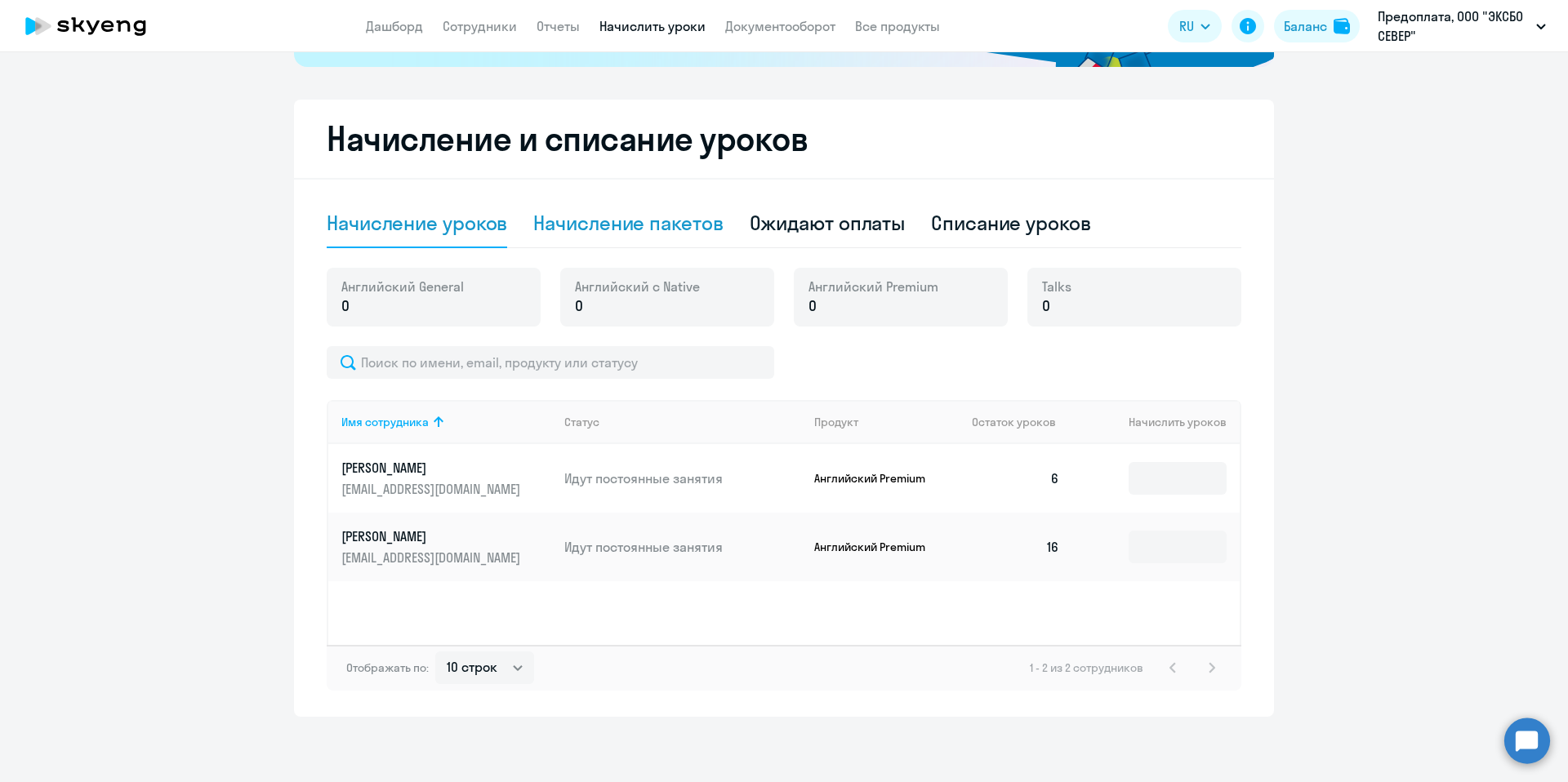
click at [628, 232] on div "Начисление пакетов" at bounding box center [628, 223] width 189 height 26
select select "10"
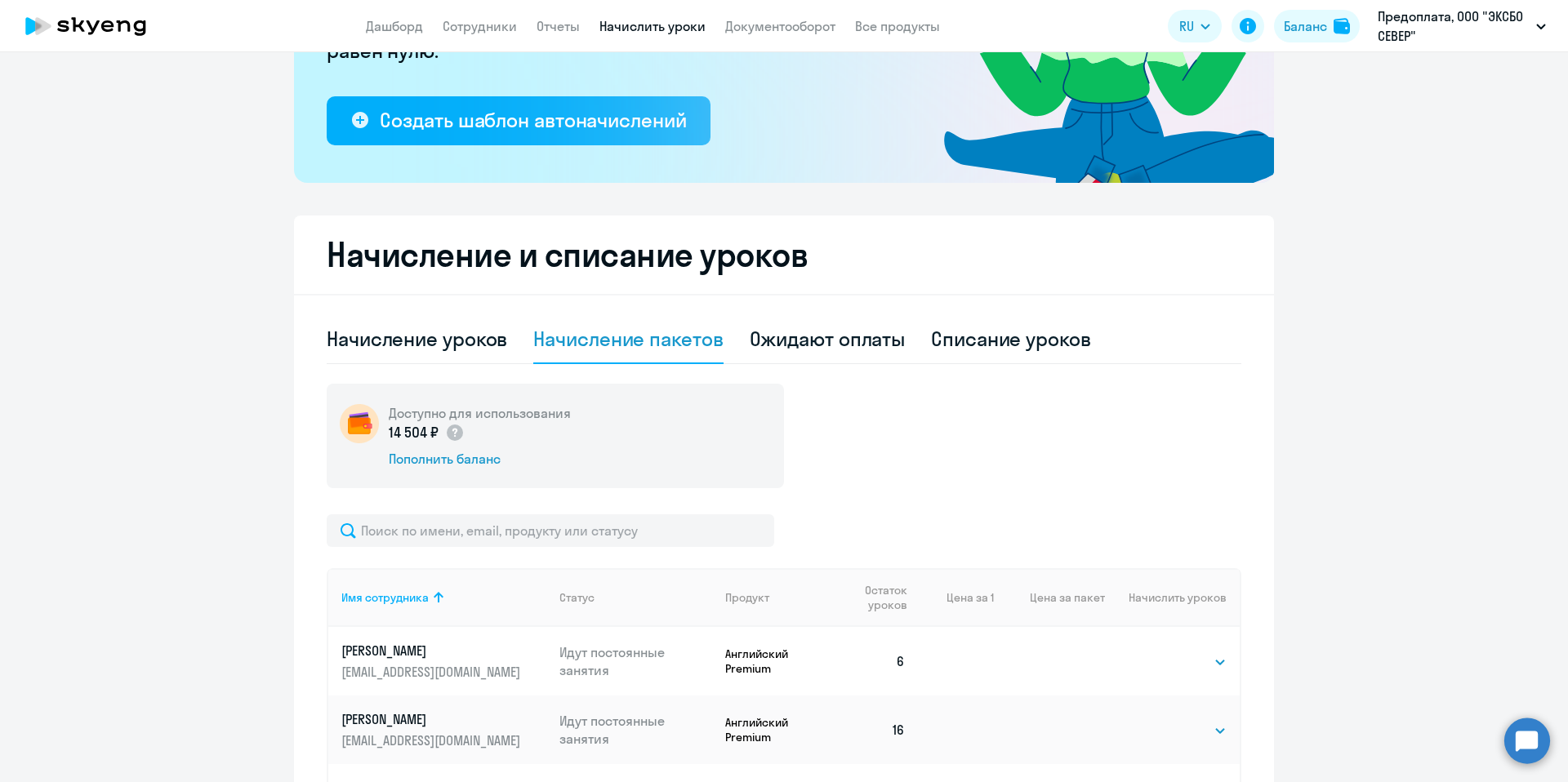
scroll to position [0, 0]
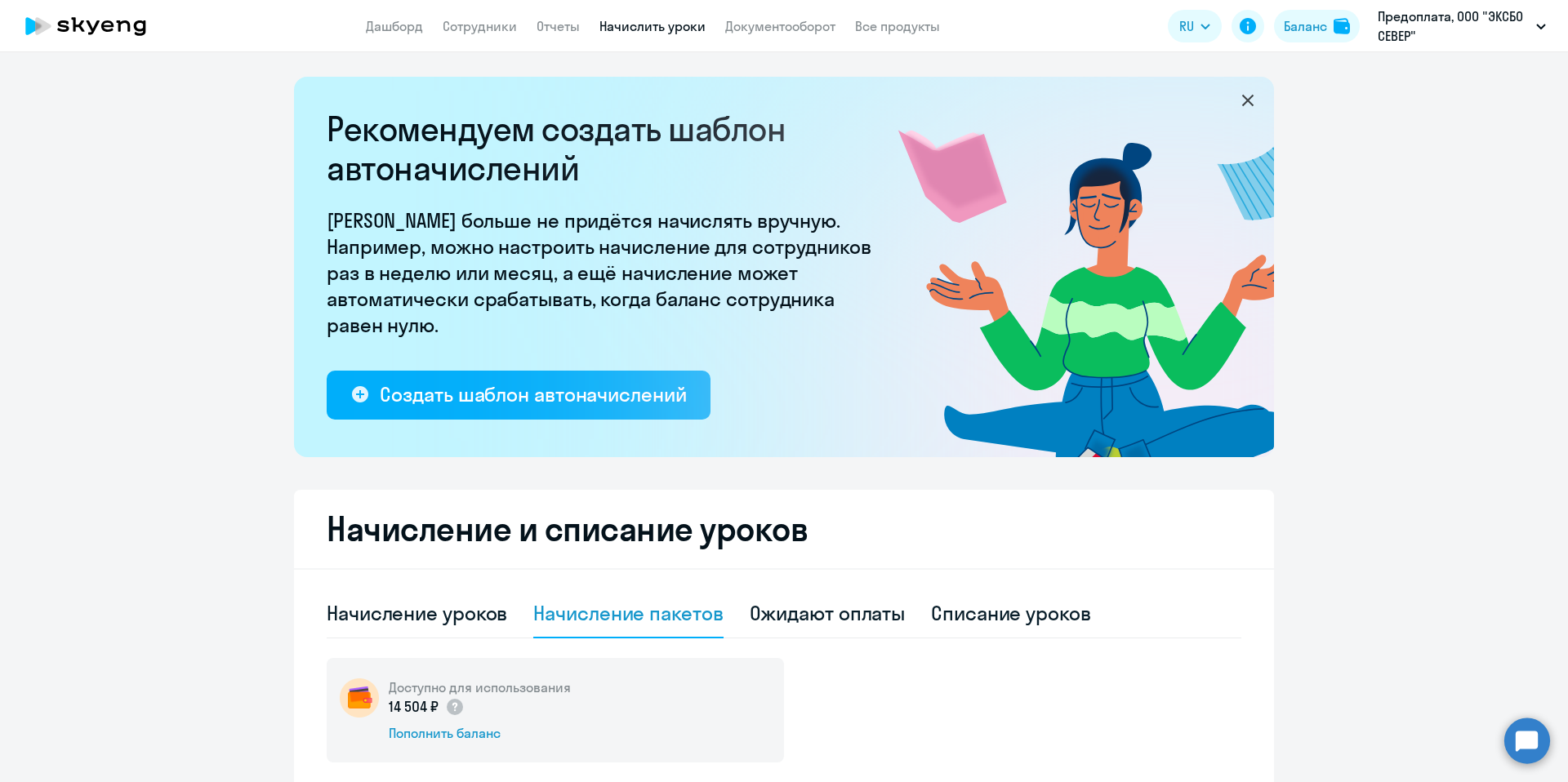
click at [430, 16] on nav "Дашборд Сотрудники Отчеты Начислить уроки Документооборот Все продукты" at bounding box center [652, 26] width 574 height 21
click at [418, 21] on link "Дашборд" at bounding box center [394, 26] width 57 height 16
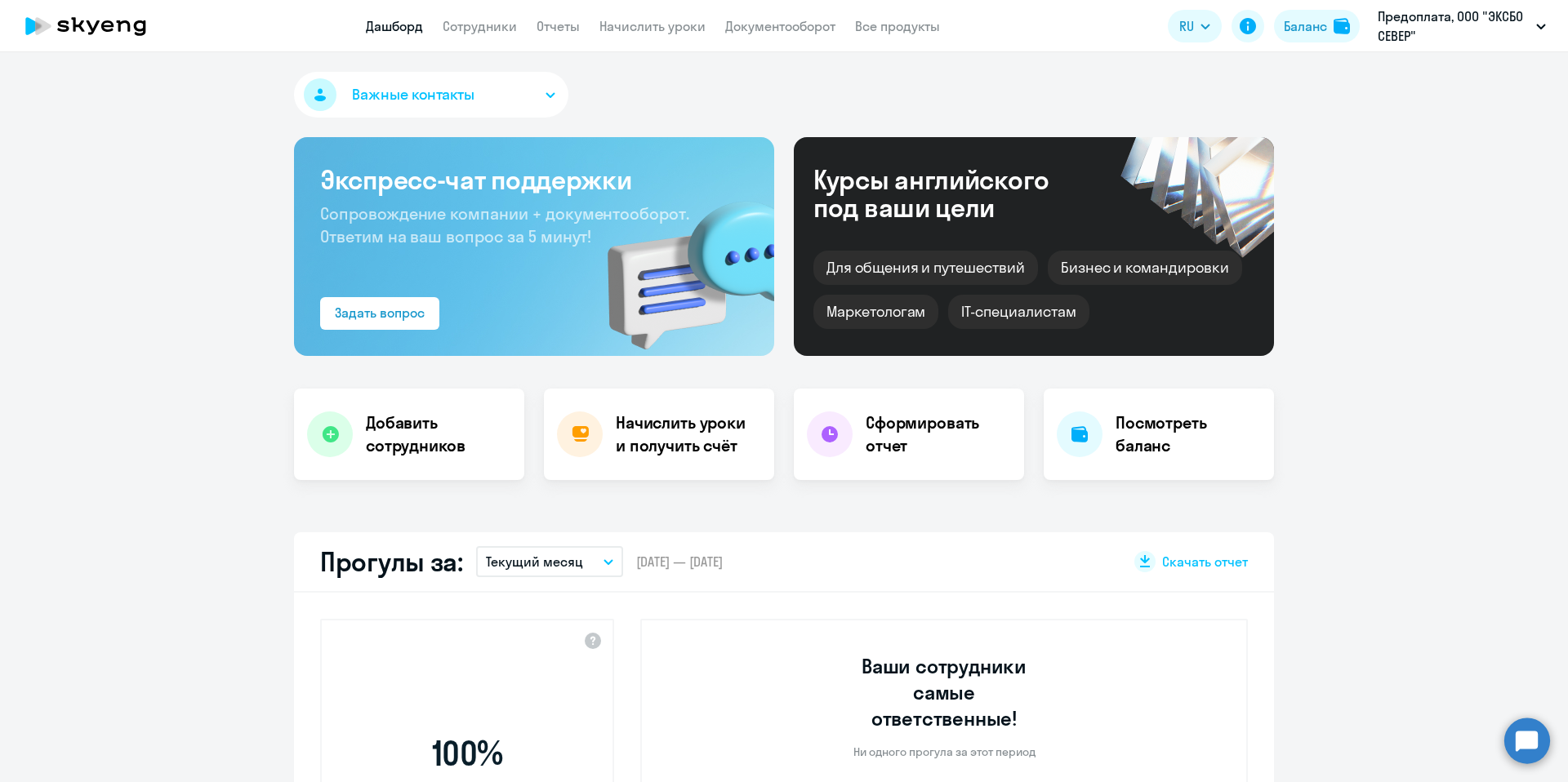
select select "30"
click at [473, 39] on app-header "Дашборд Сотрудники Отчеты Начислить уроки Документооборот Все продукты Дашборд …" at bounding box center [784, 26] width 1568 height 52
click at [575, 40] on app-header "Дашборд Сотрудники Отчеты Начислить уроки Документооборот Все продукты Дашборд …" at bounding box center [784, 26] width 1568 height 52
click at [573, 31] on link "Отчеты" at bounding box center [559, 26] width 43 height 16
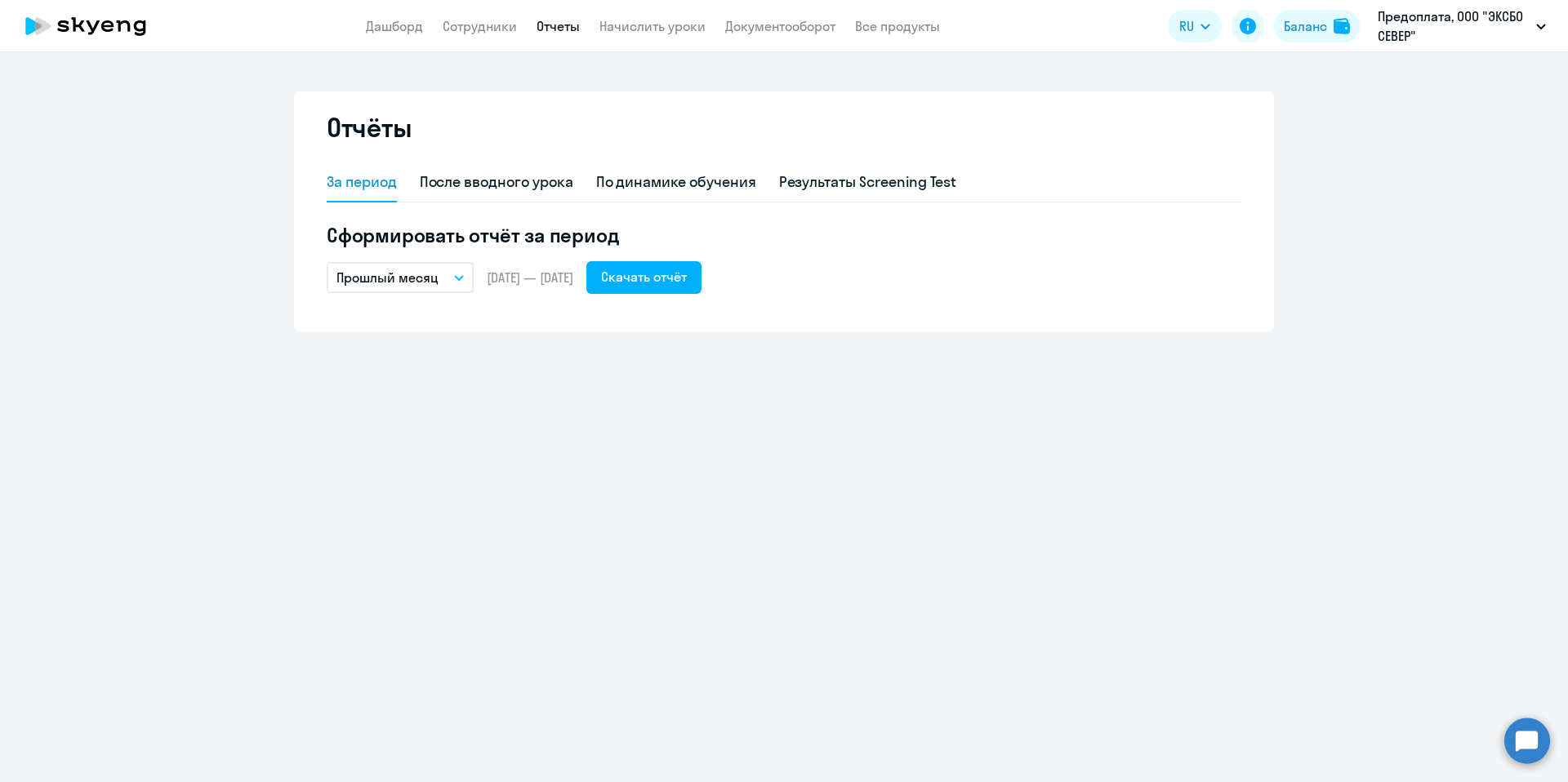
click at [487, 40] on app-header "Дашборд Сотрудники Отчеты Начислить уроки Документооборот Все продукты Дашборд …" at bounding box center [784, 26] width 1568 height 52
click at [489, 24] on link "Сотрудники" at bounding box center [480, 26] width 75 height 16
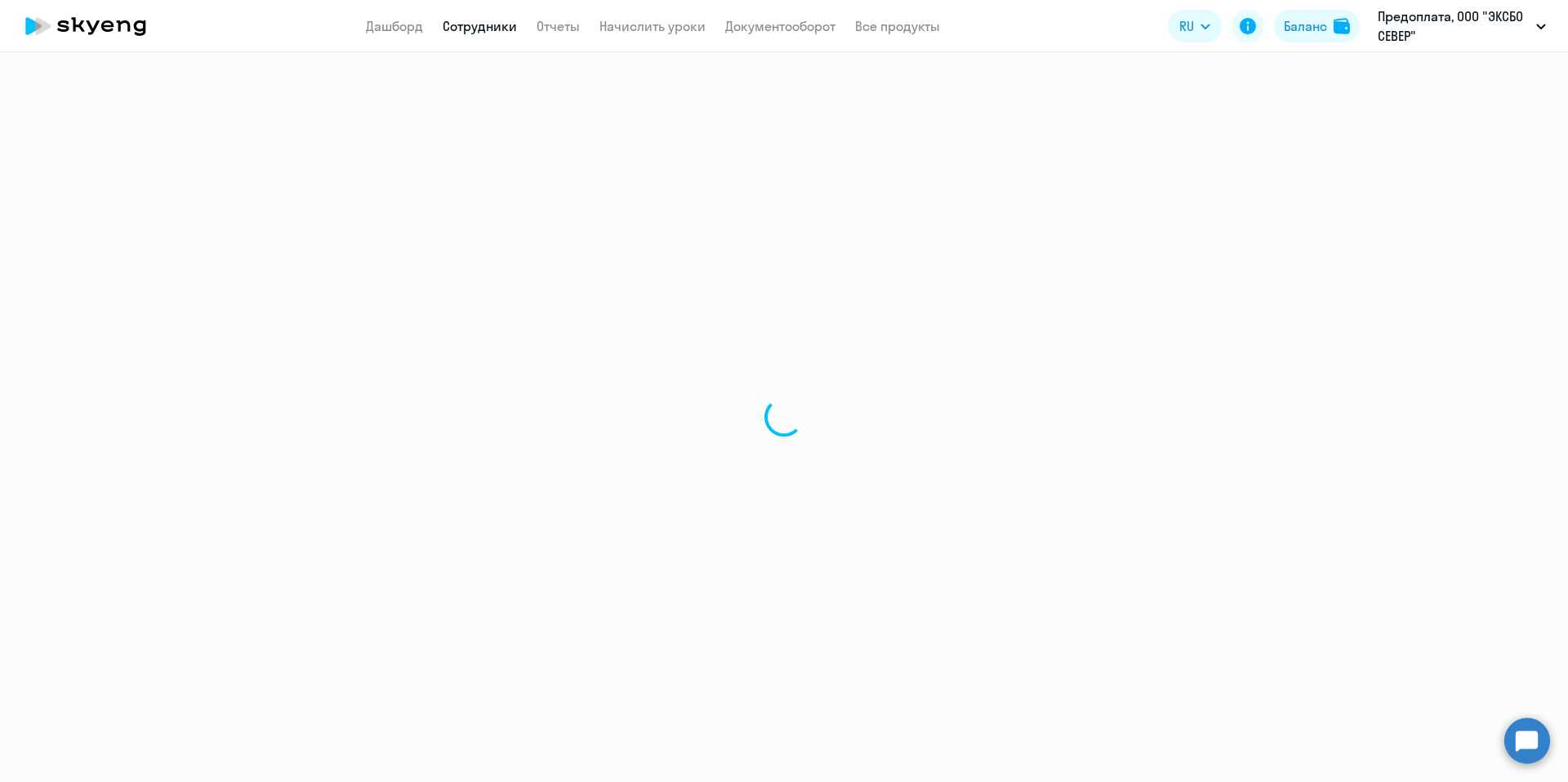
select select "30"
